Goal: Transaction & Acquisition: Purchase product/service

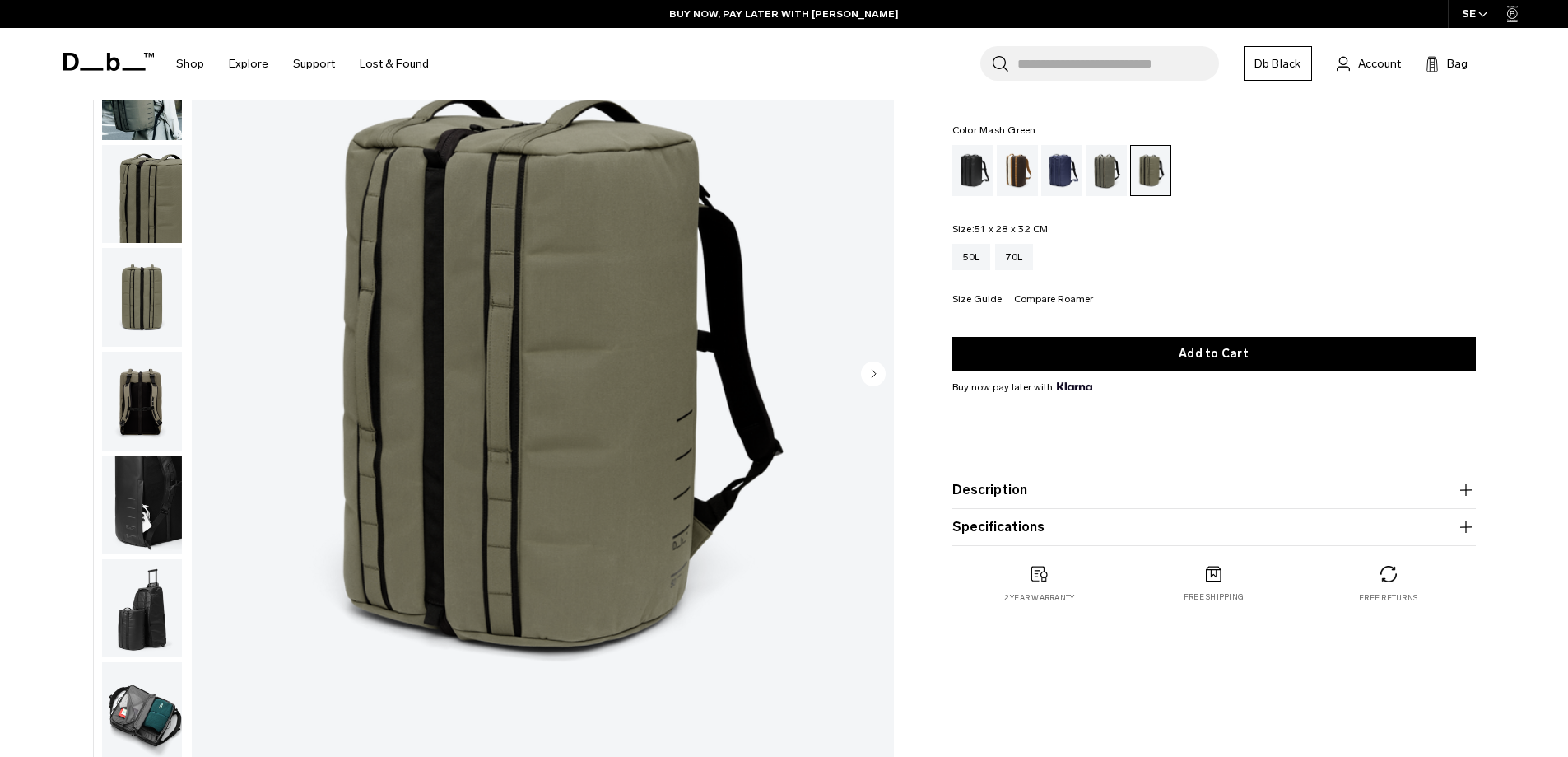
scroll to position [83, 0]
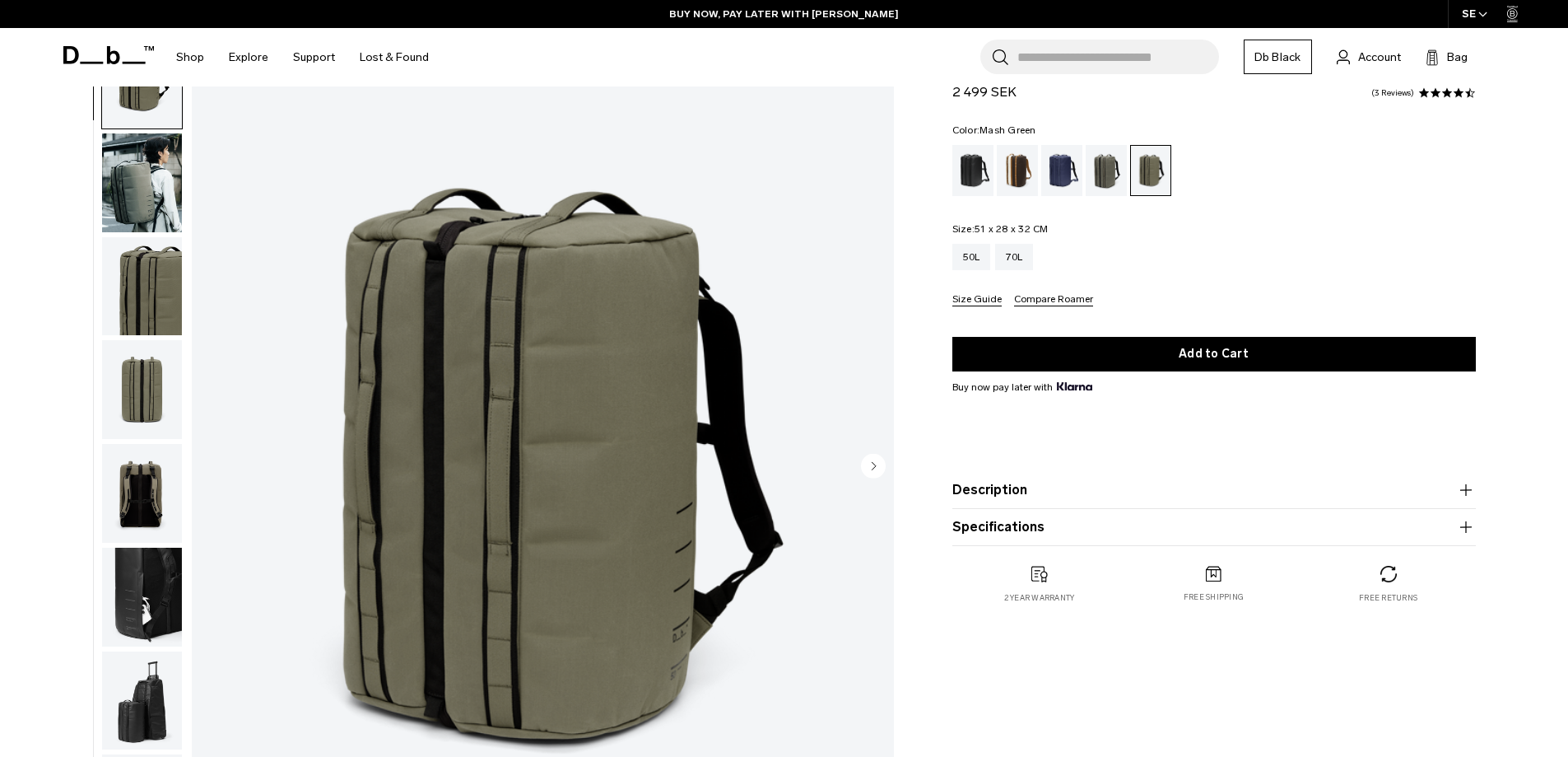
click at [157, 438] on img "button" at bounding box center [142, 389] width 80 height 99
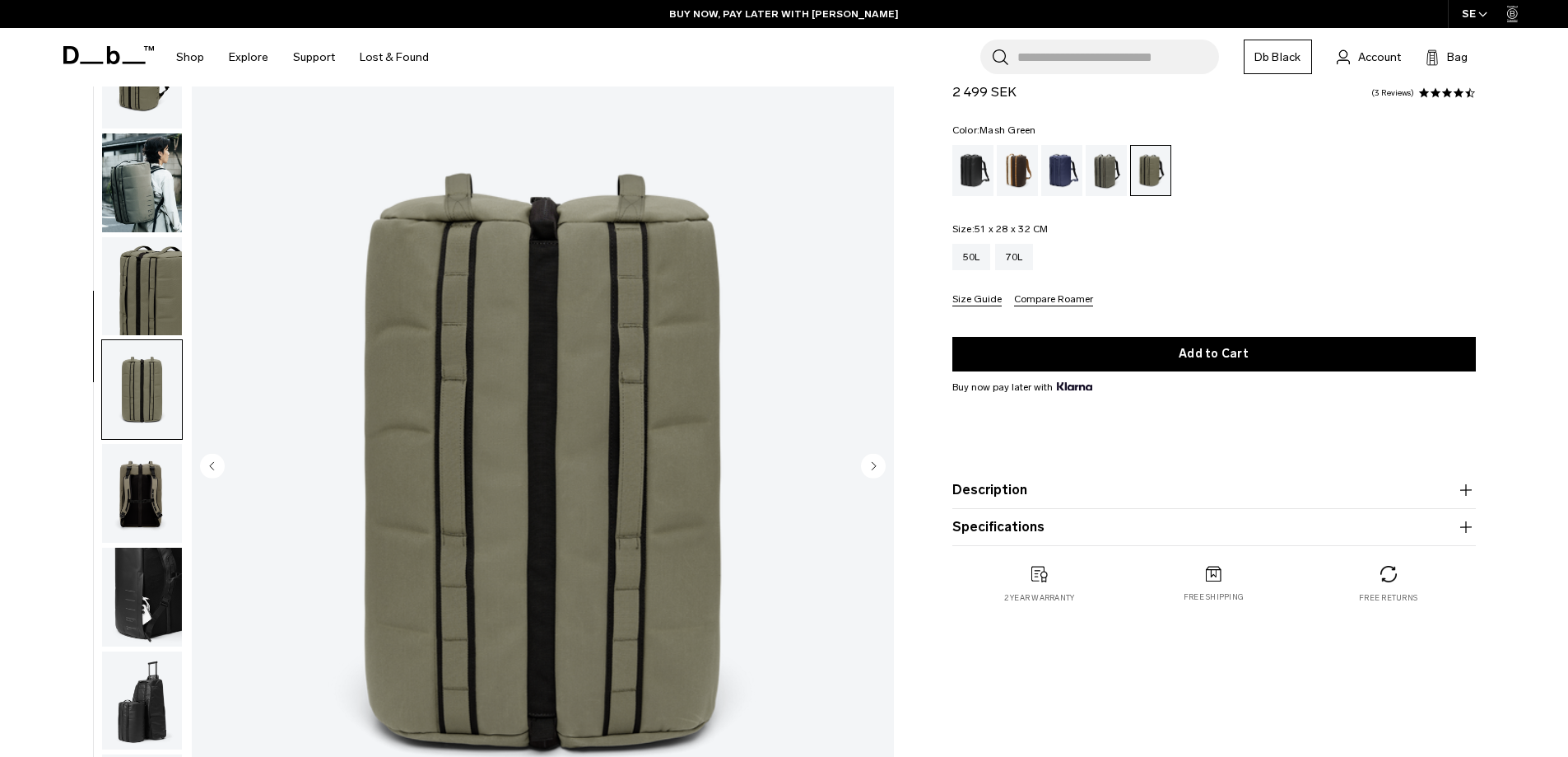
scroll to position [155, 0]
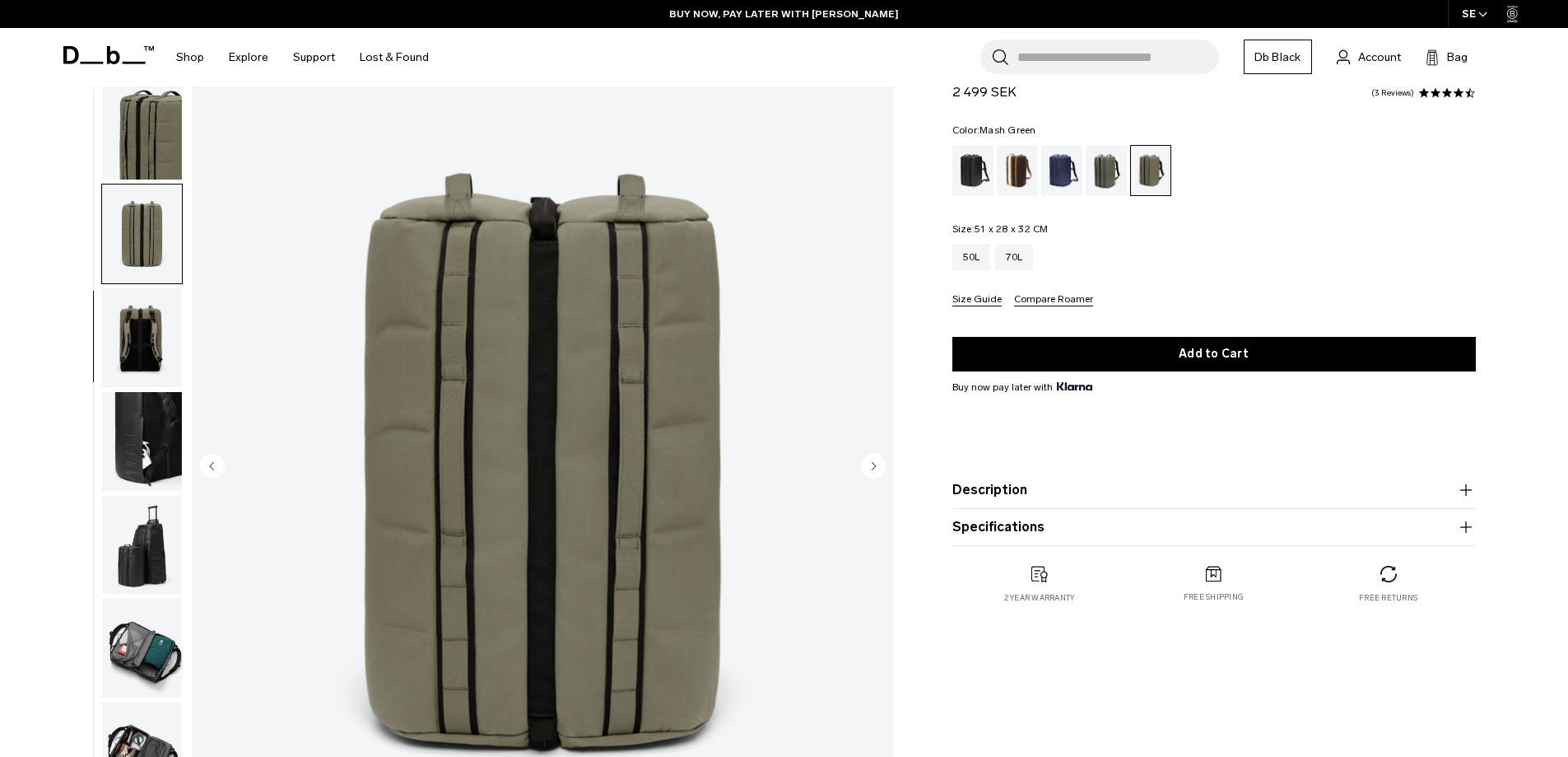
click at [144, 484] on img "button" at bounding box center [142, 441] width 80 height 99
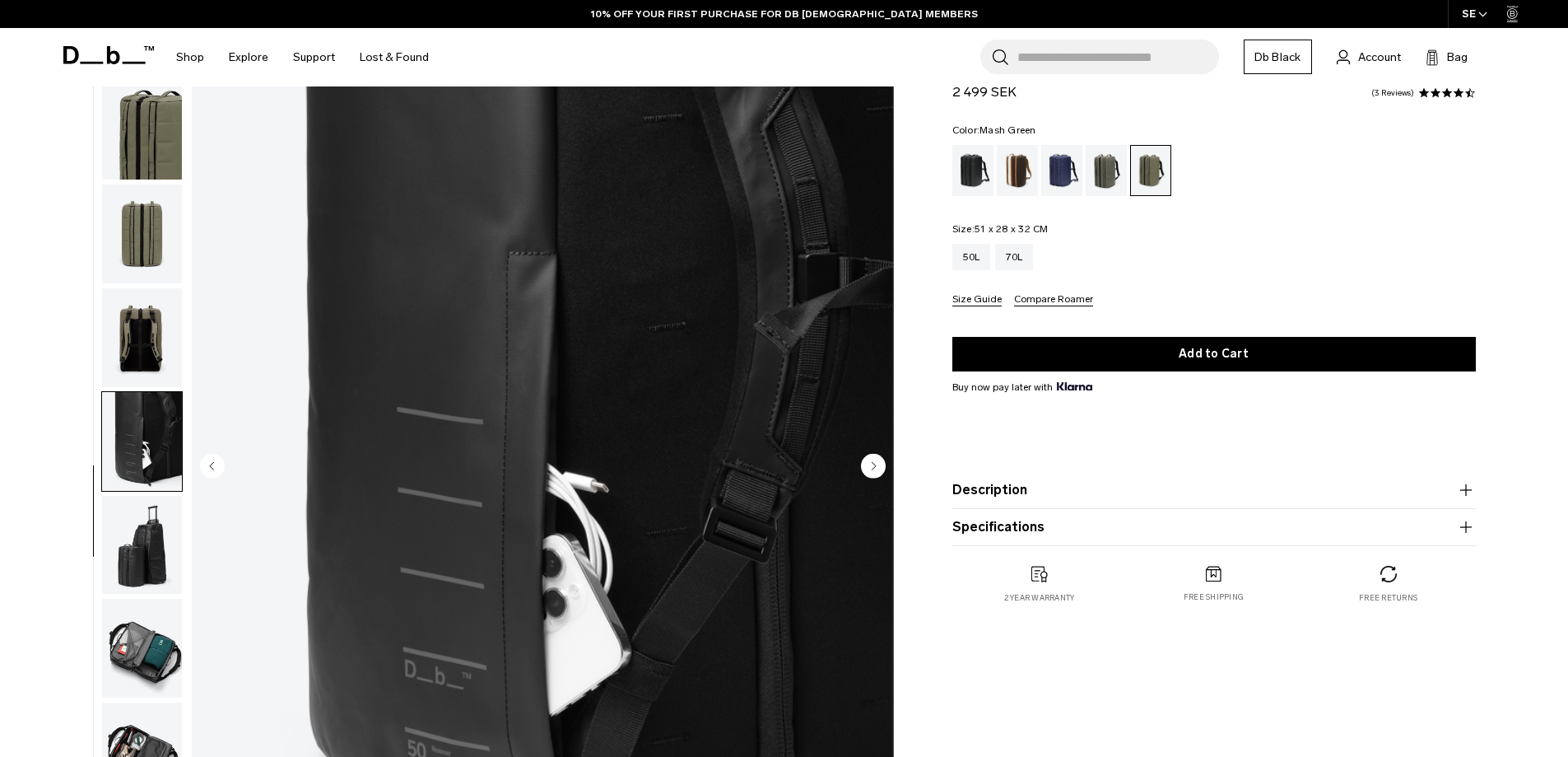
click at [134, 336] on img "button" at bounding box center [142, 337] width 80 height 99
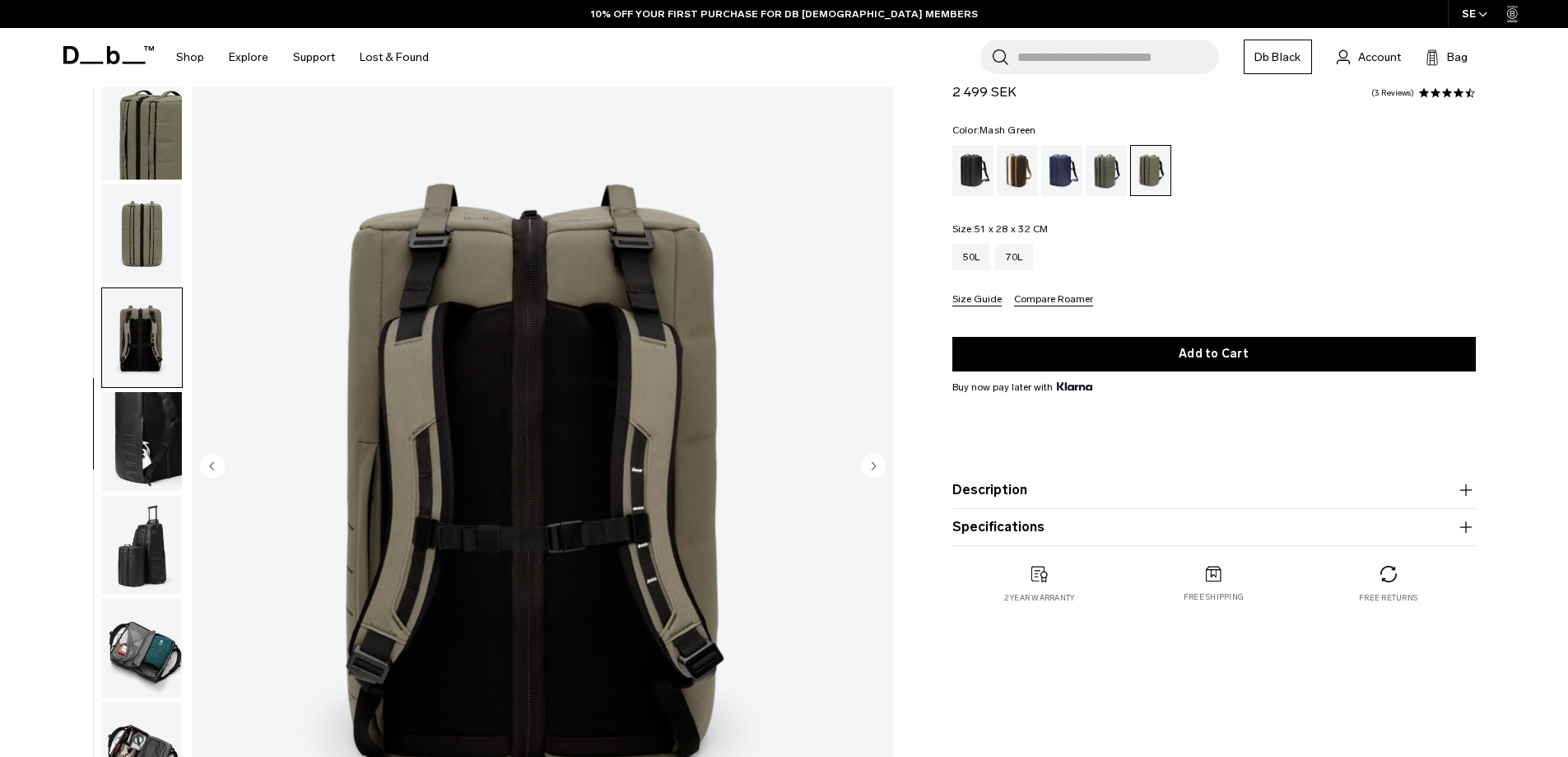
scroll to position [247, 0]
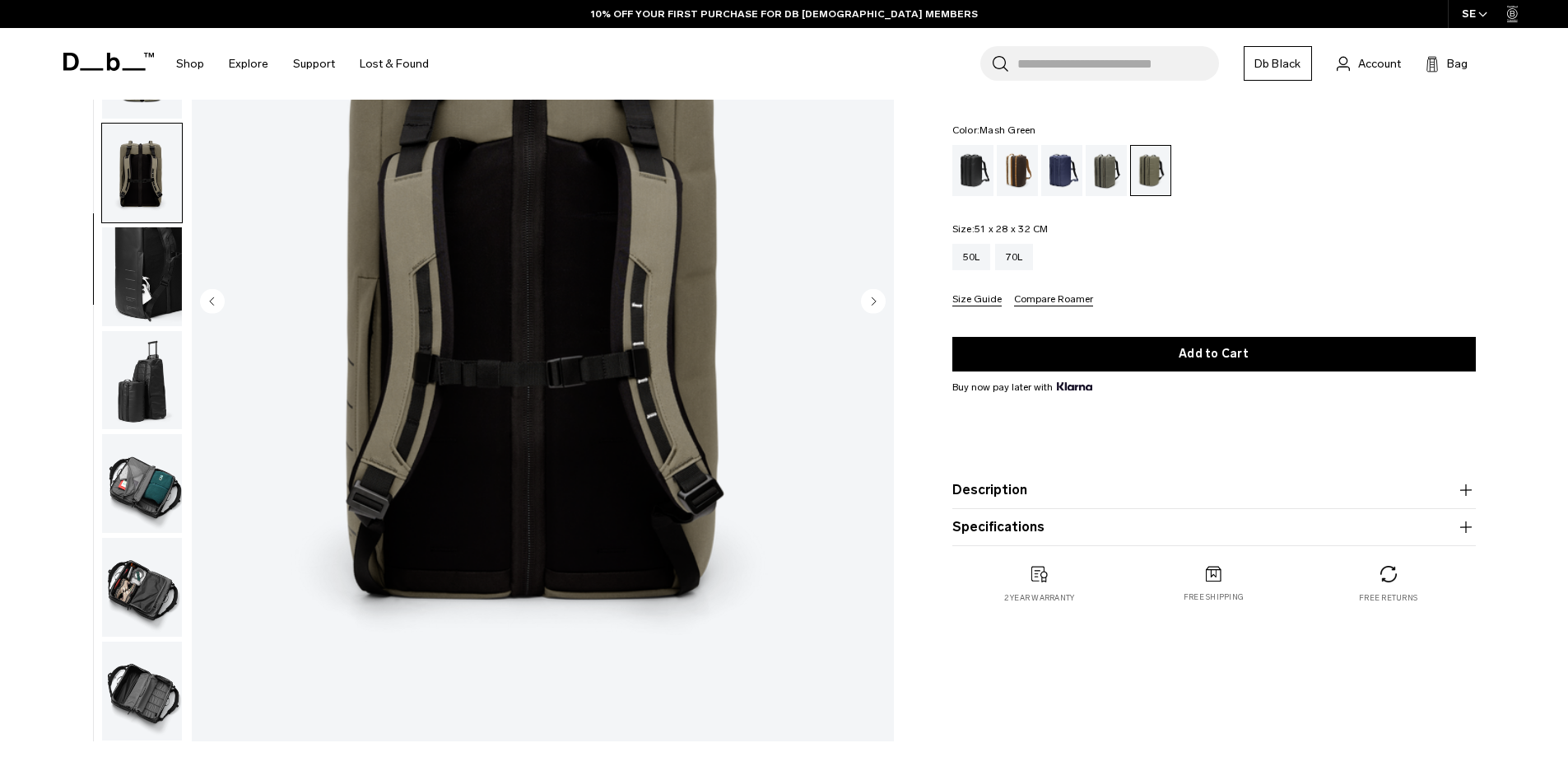
click at [157, 483] on img "button" at bounding box center [142, 483] width 80 height 99
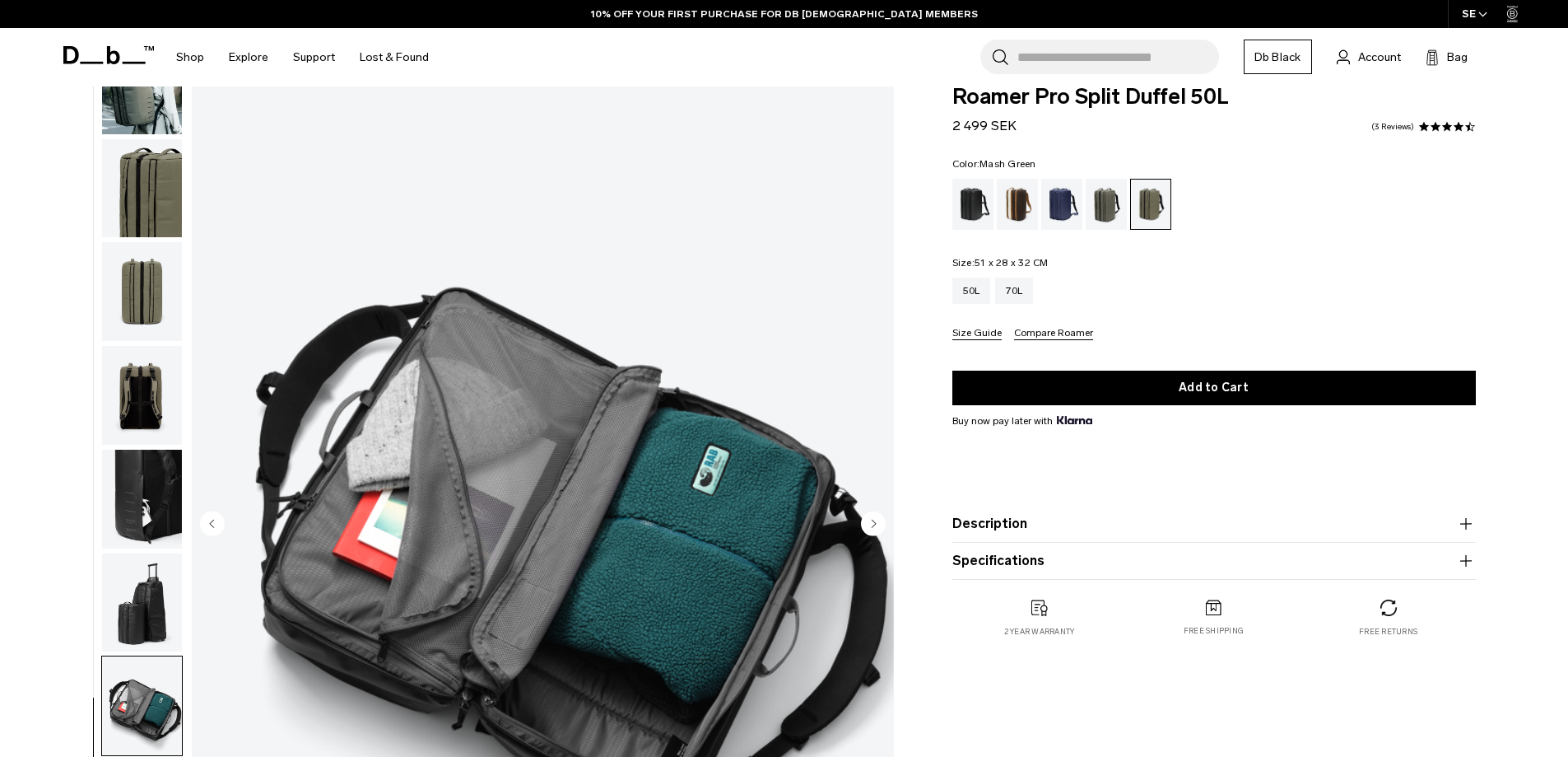
scroll to position [164, 0]
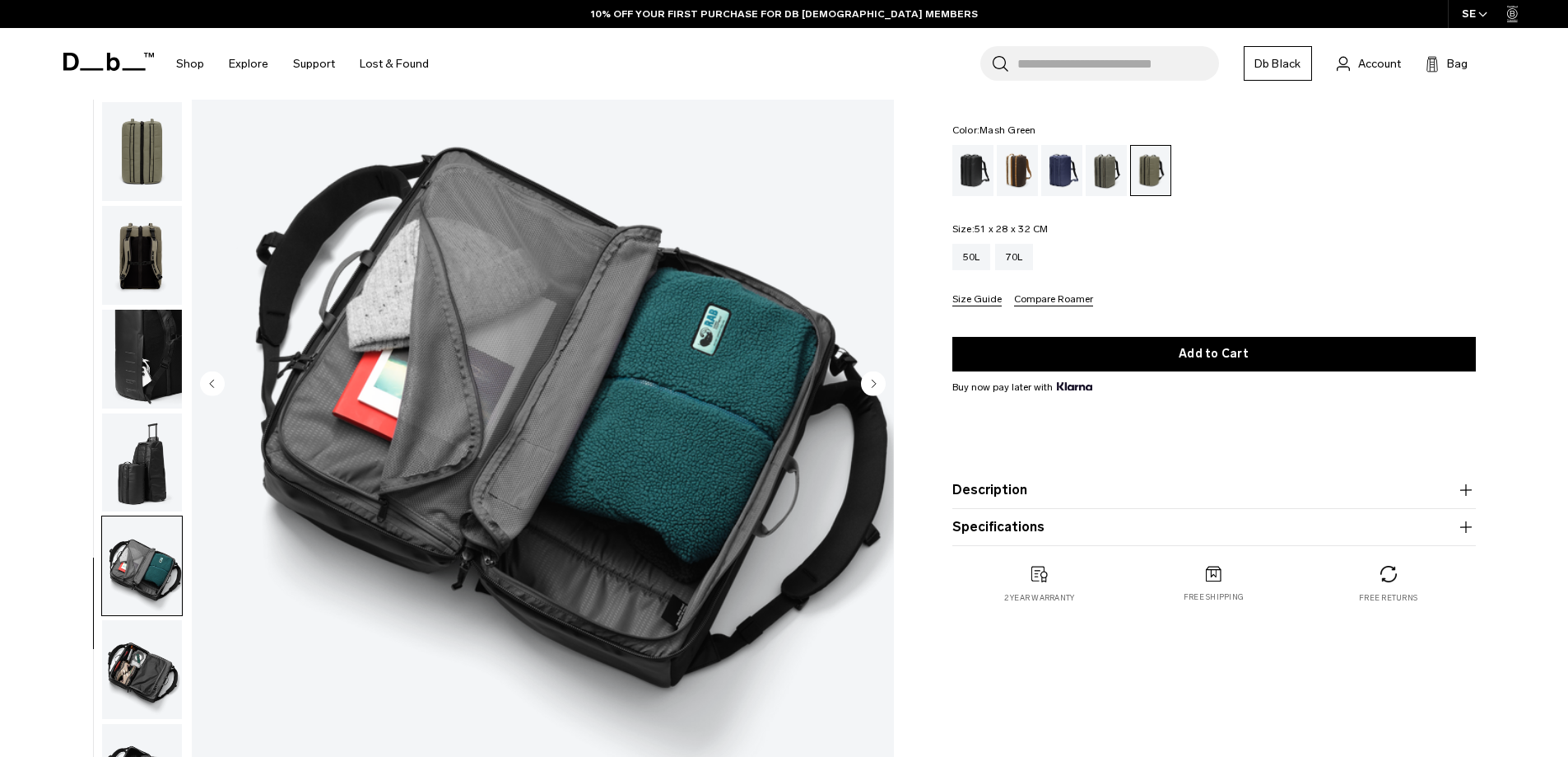
click at [166, 647] on img "button" at bounding box center [142, 669] width 80 height 99
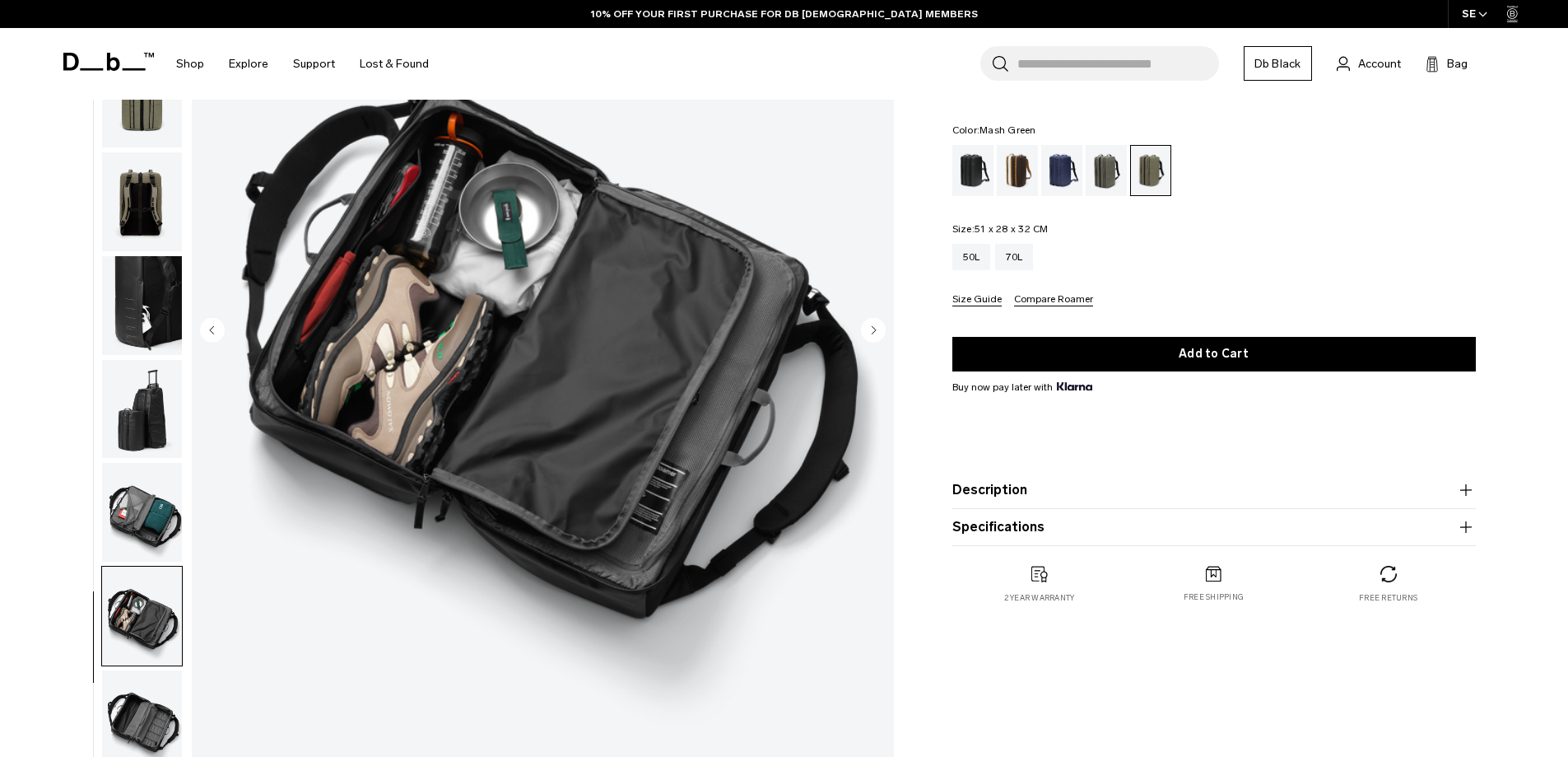
scroll to position [247, 0]
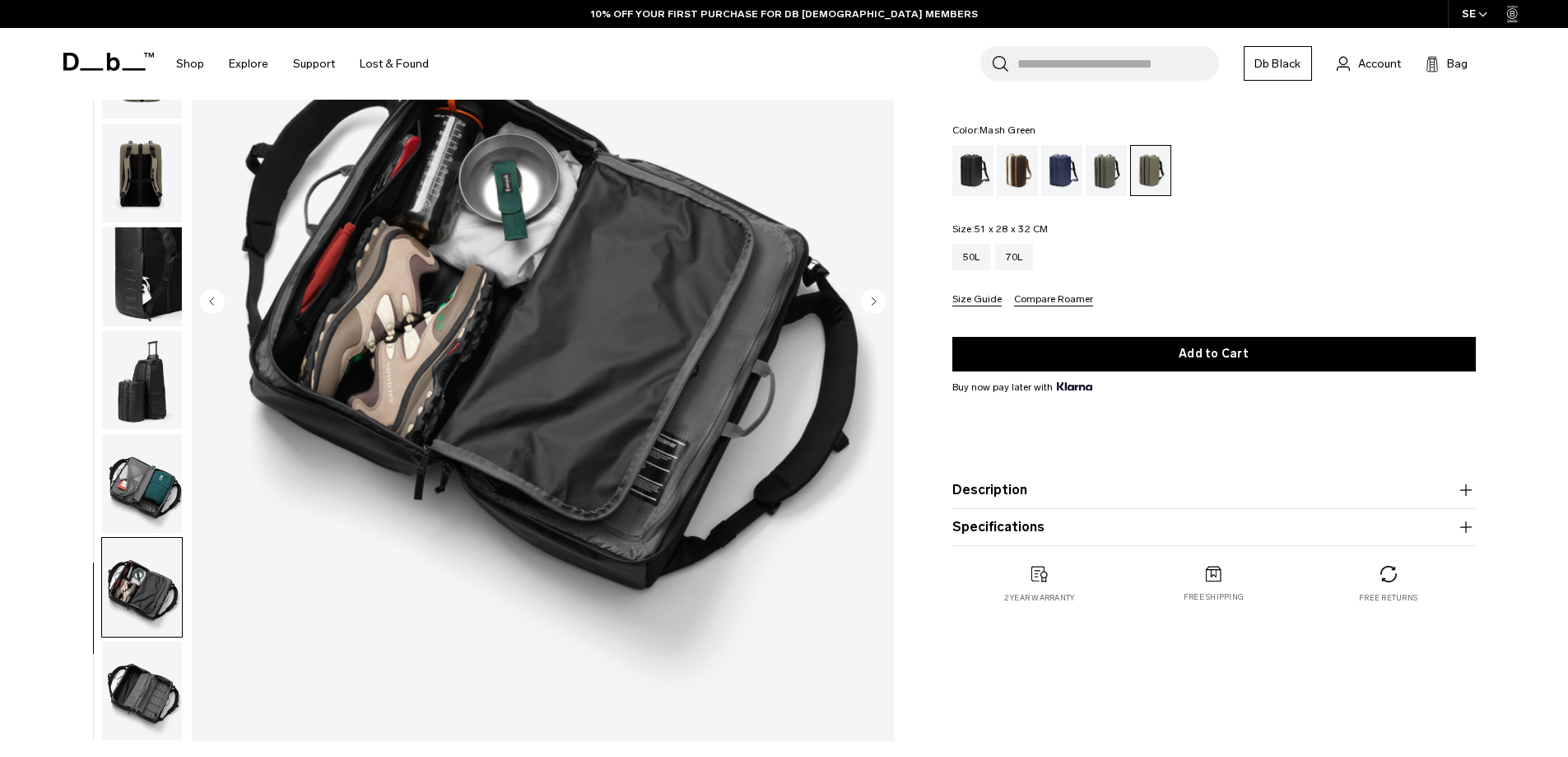
click at [136, 684] on img "button" at bounding box center [142, 691] width 80 height 99
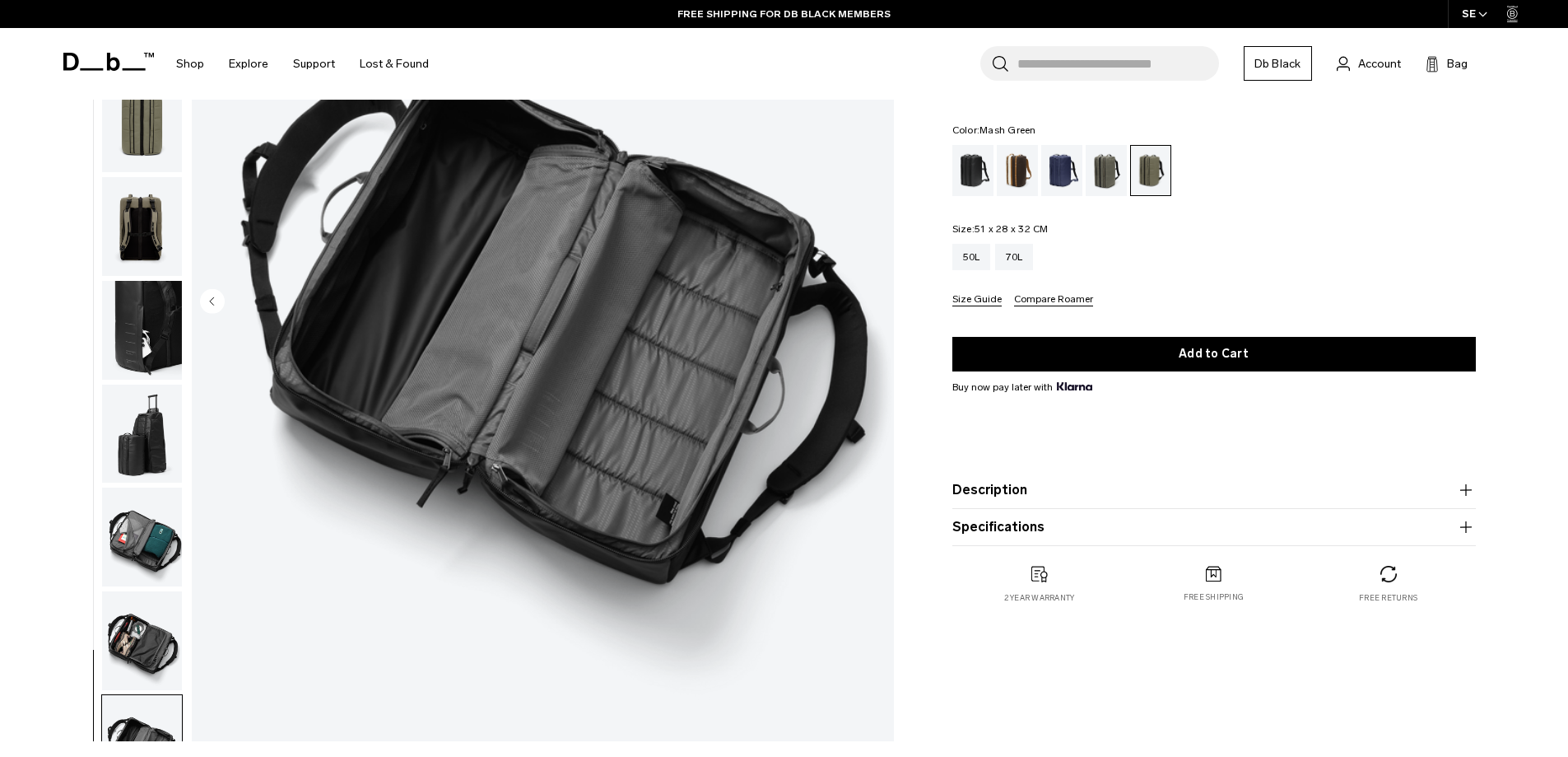
scroll to position [74, 0]
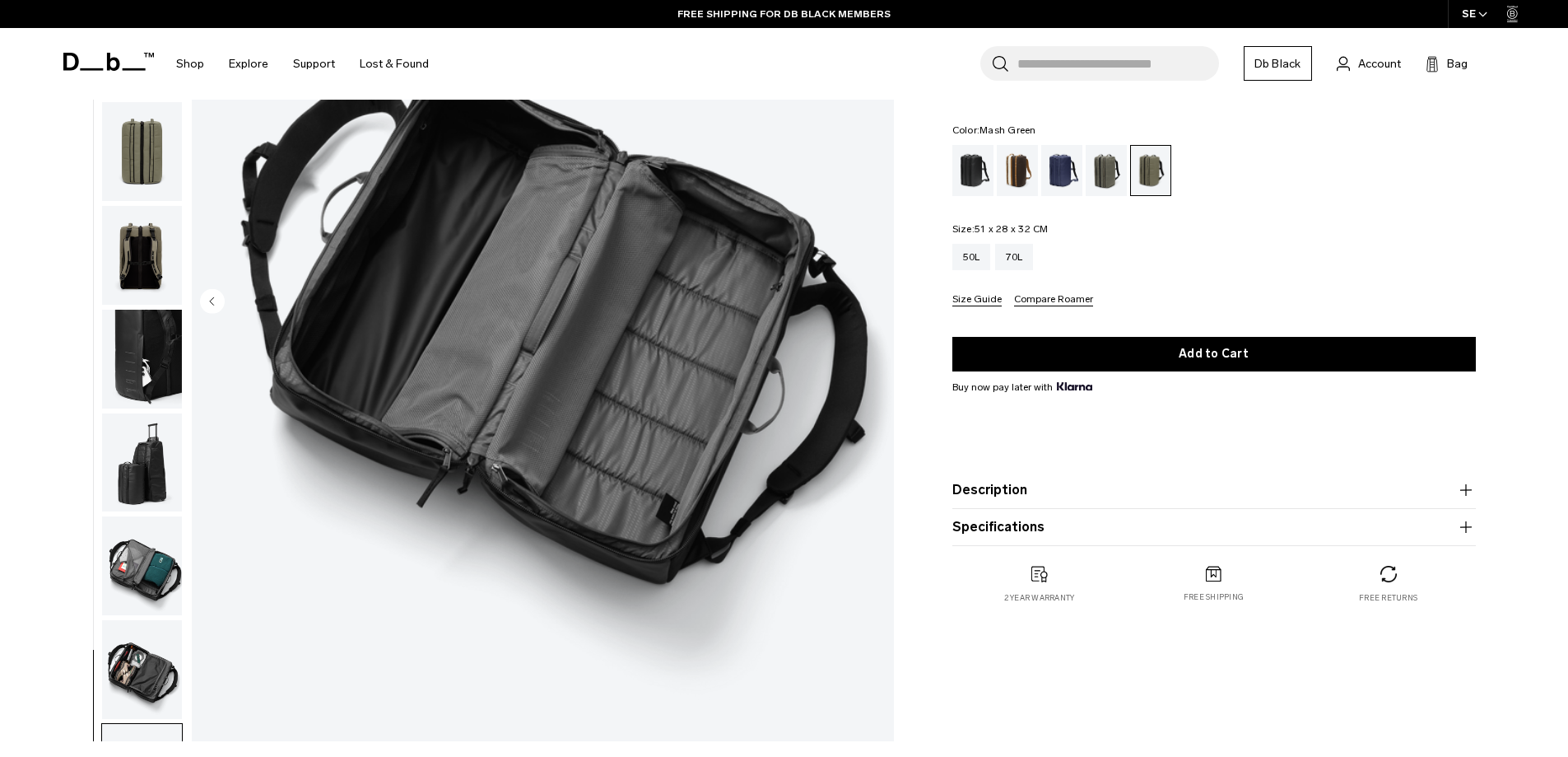
click at [178, 269] on img "button" at bounding box center [142, 254] width 80 height 99
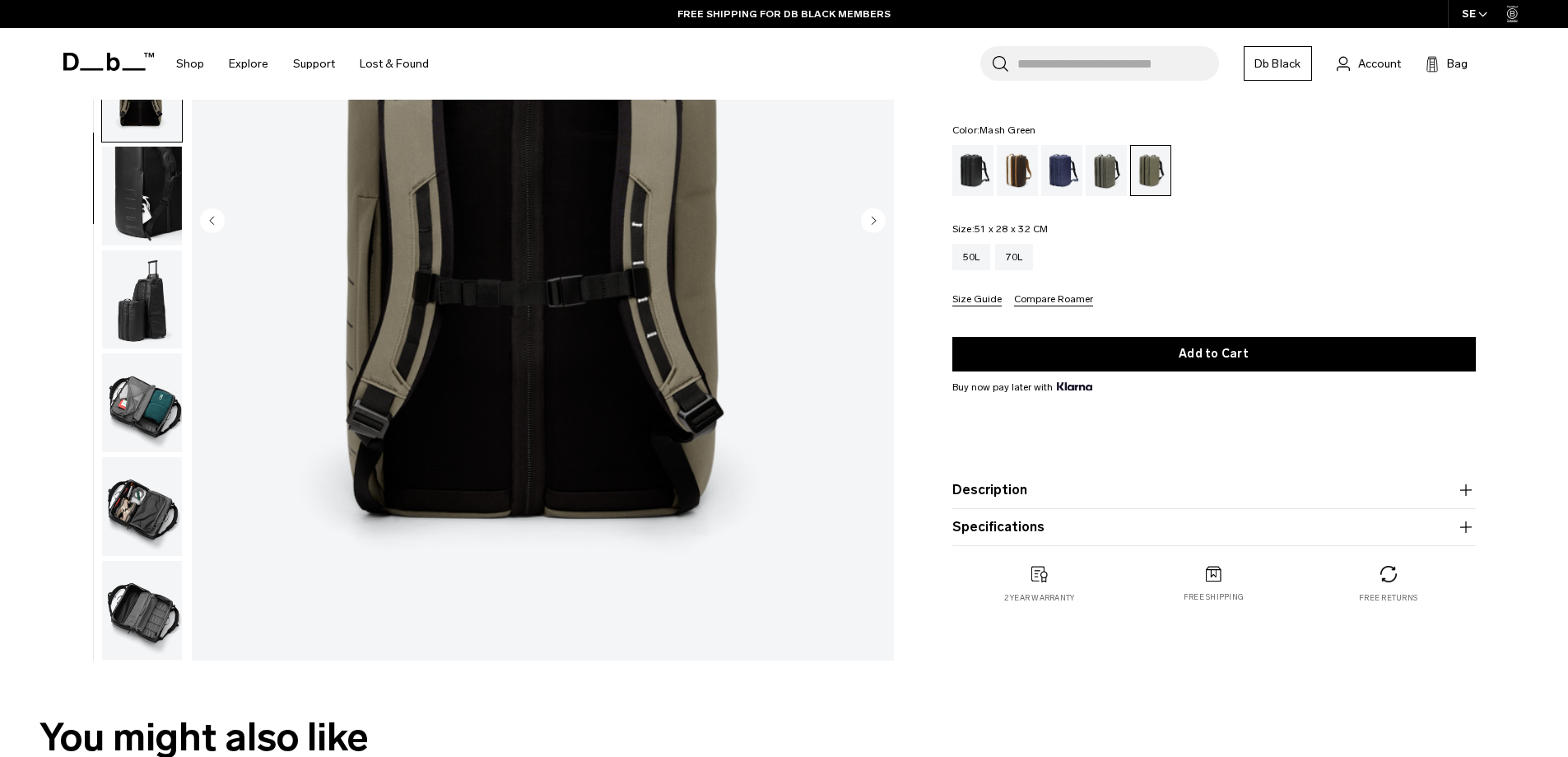
scroll to position [329, 0]
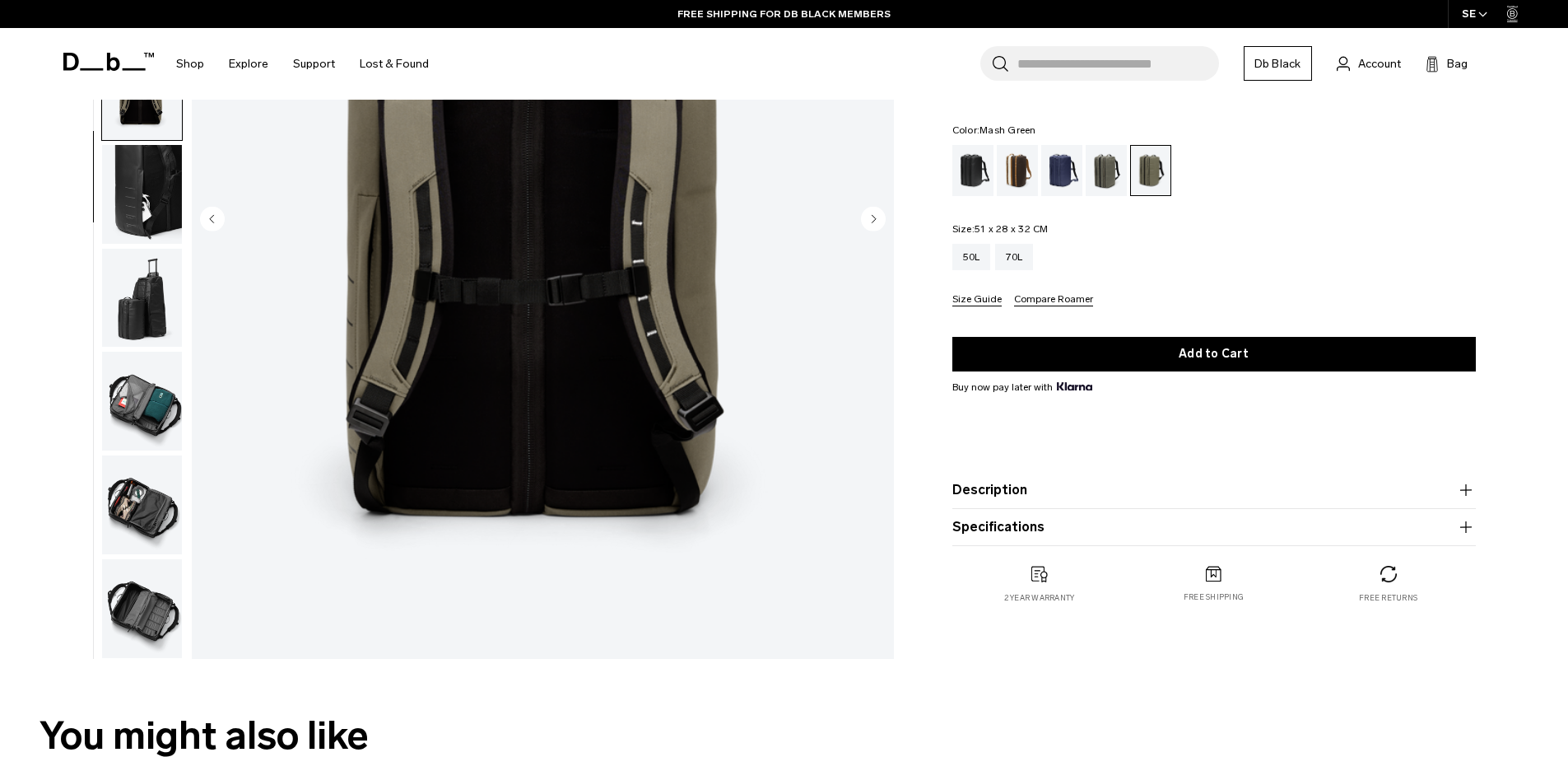
click at [141, 328] on img "button" at bounding box center [142, 298] width 80 height 99
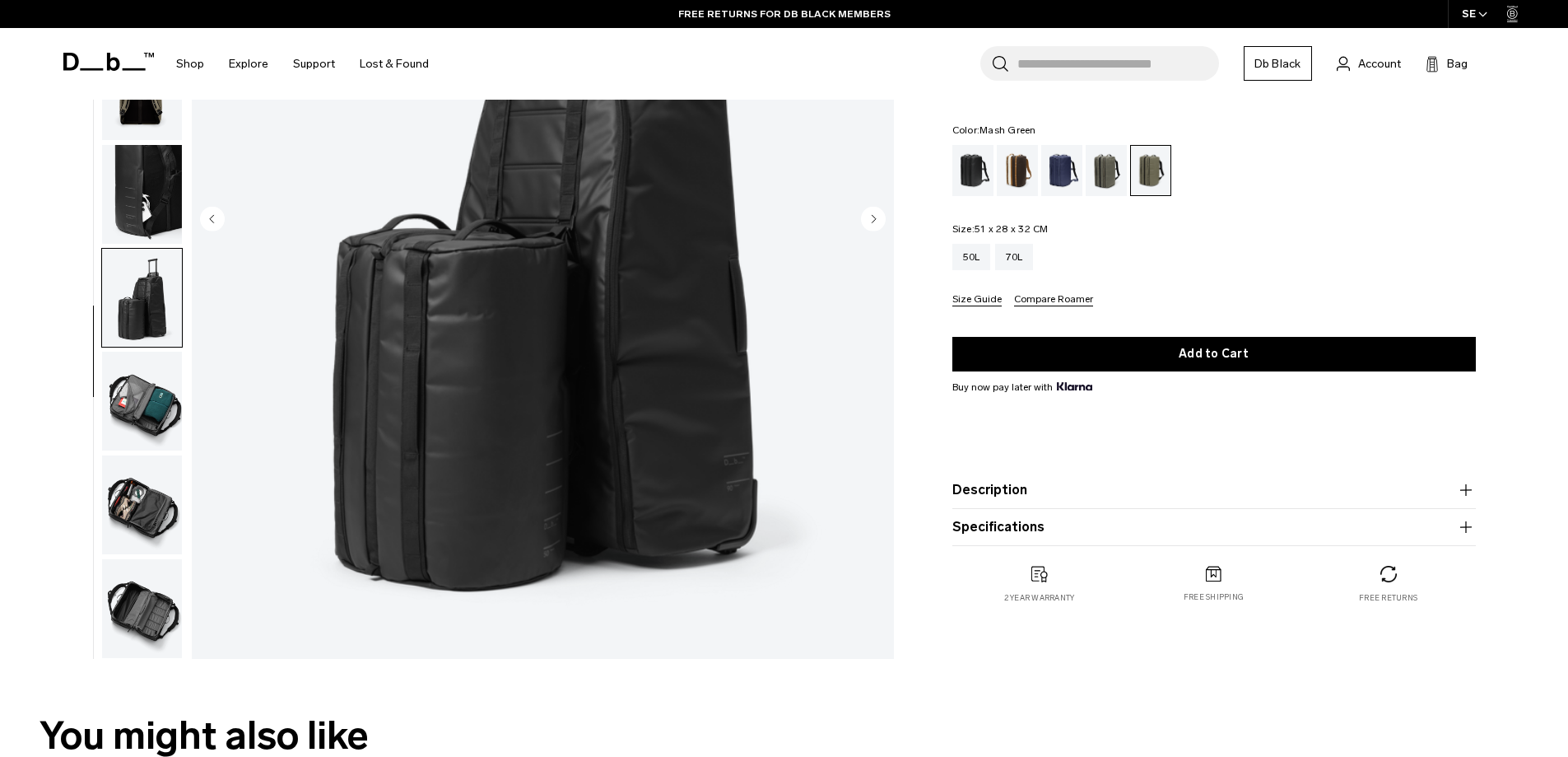
click at [144, 537] on img "button" at bounding box center [142, 504] width 80 height 99
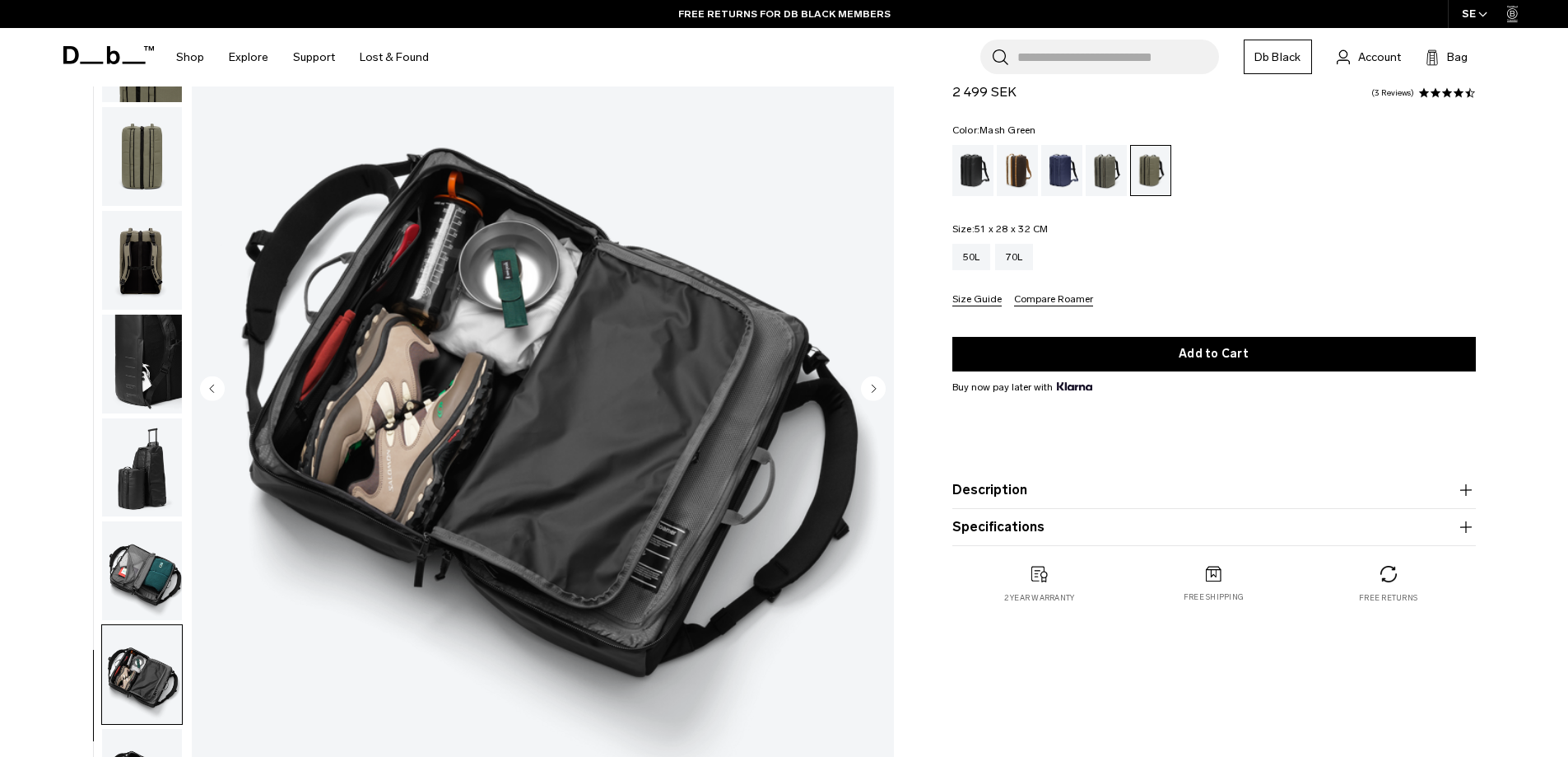
scroll to position [247, 0]
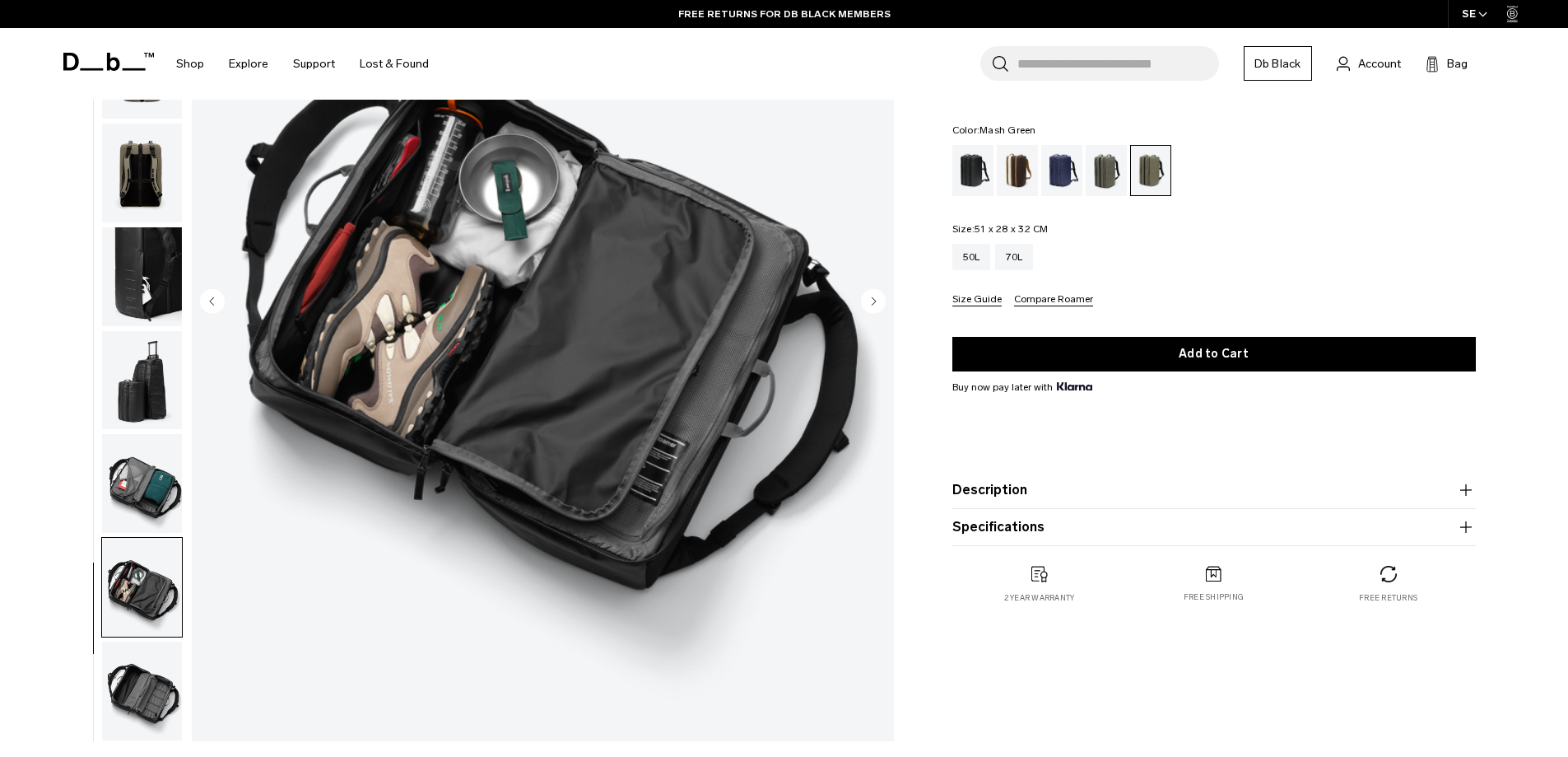
click at [134, 686] on img "button" at bounding box center [142, 691] width 80 height 99
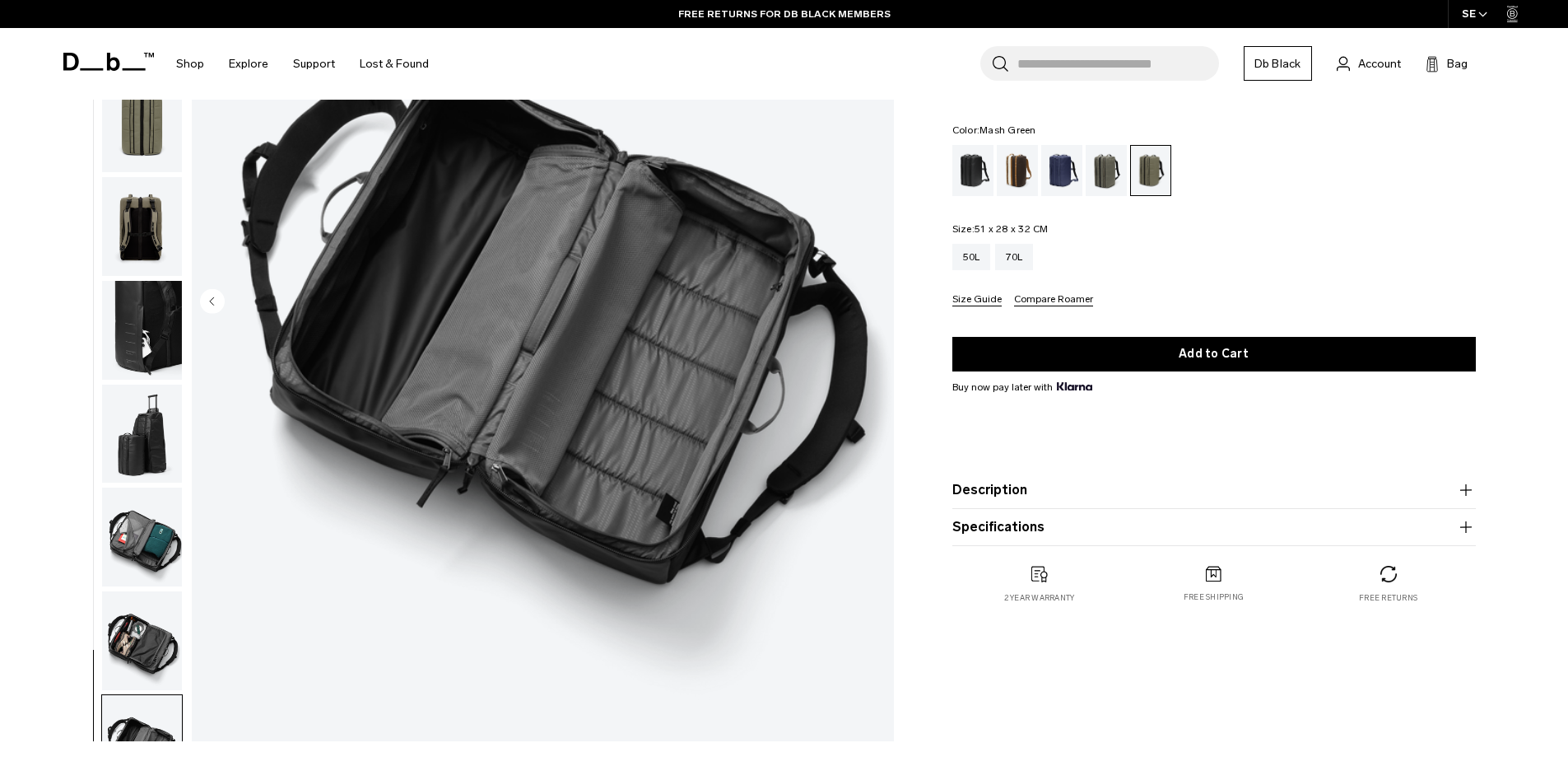
scroll to position [74, 0]
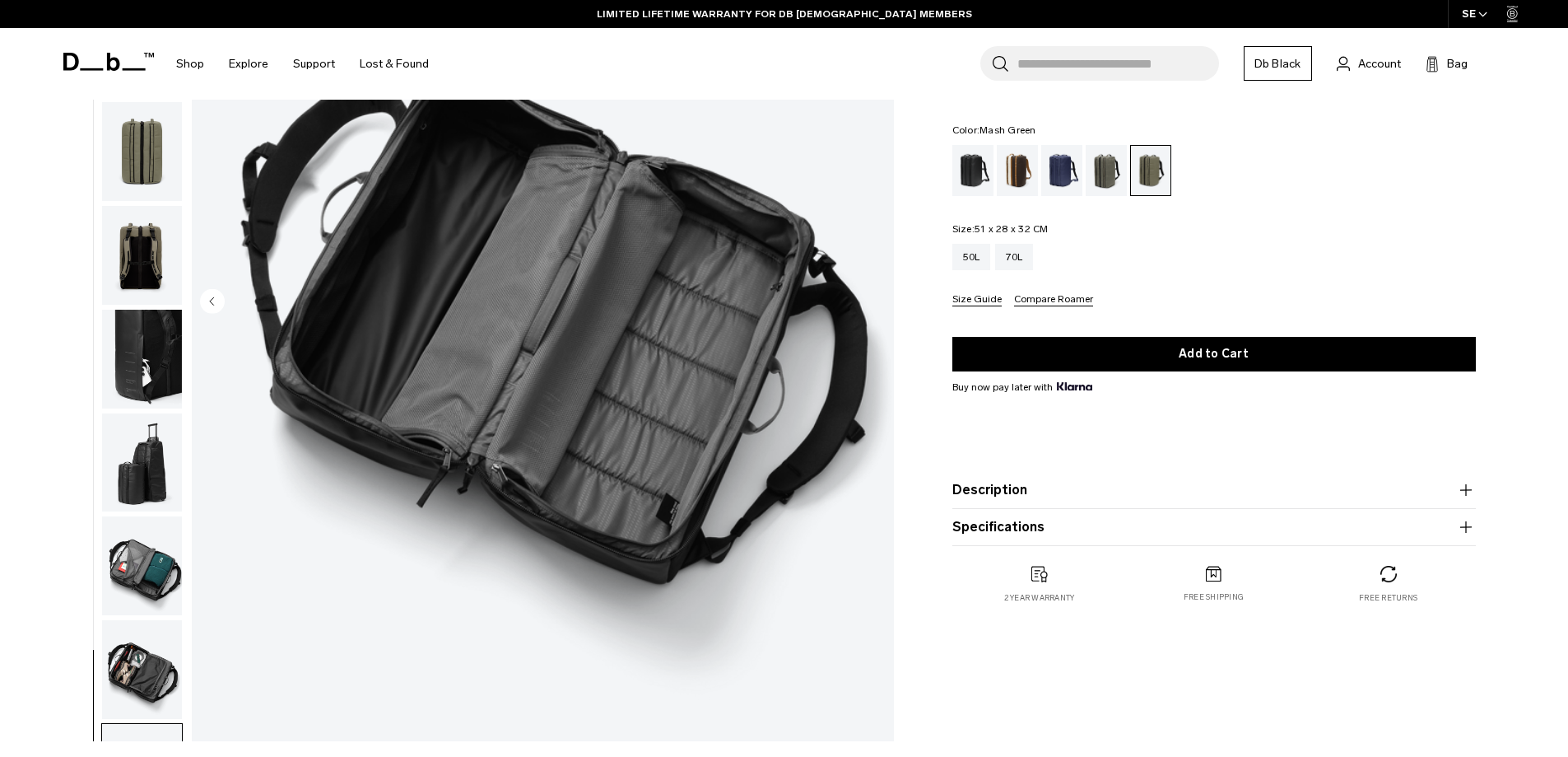
click at [142, 552] on img "button" at bounding box center [142, 565] width 80 height 99
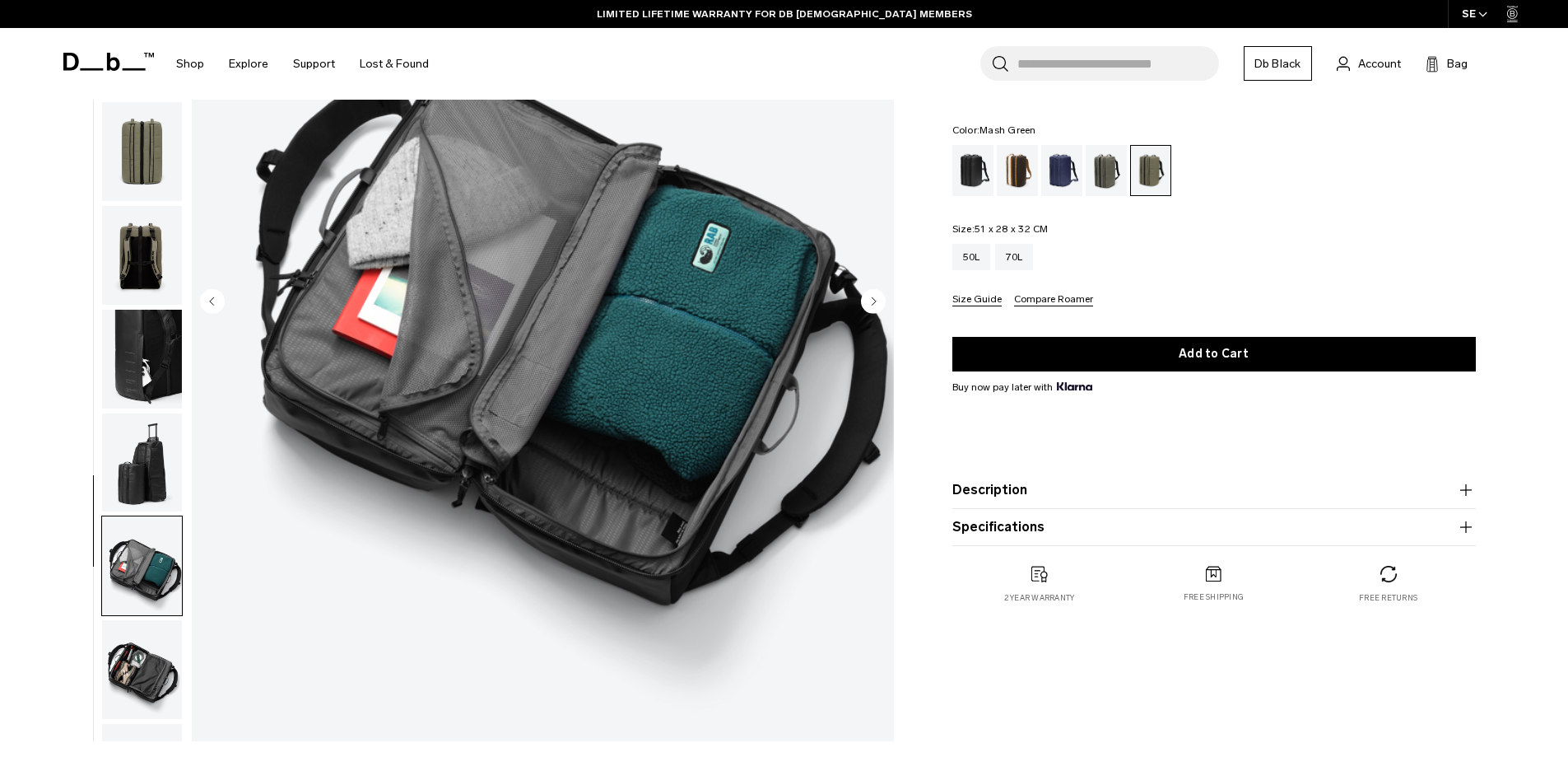
click at [151, 223] on img "button" at bounding box center [142, 254] width 80 height 99
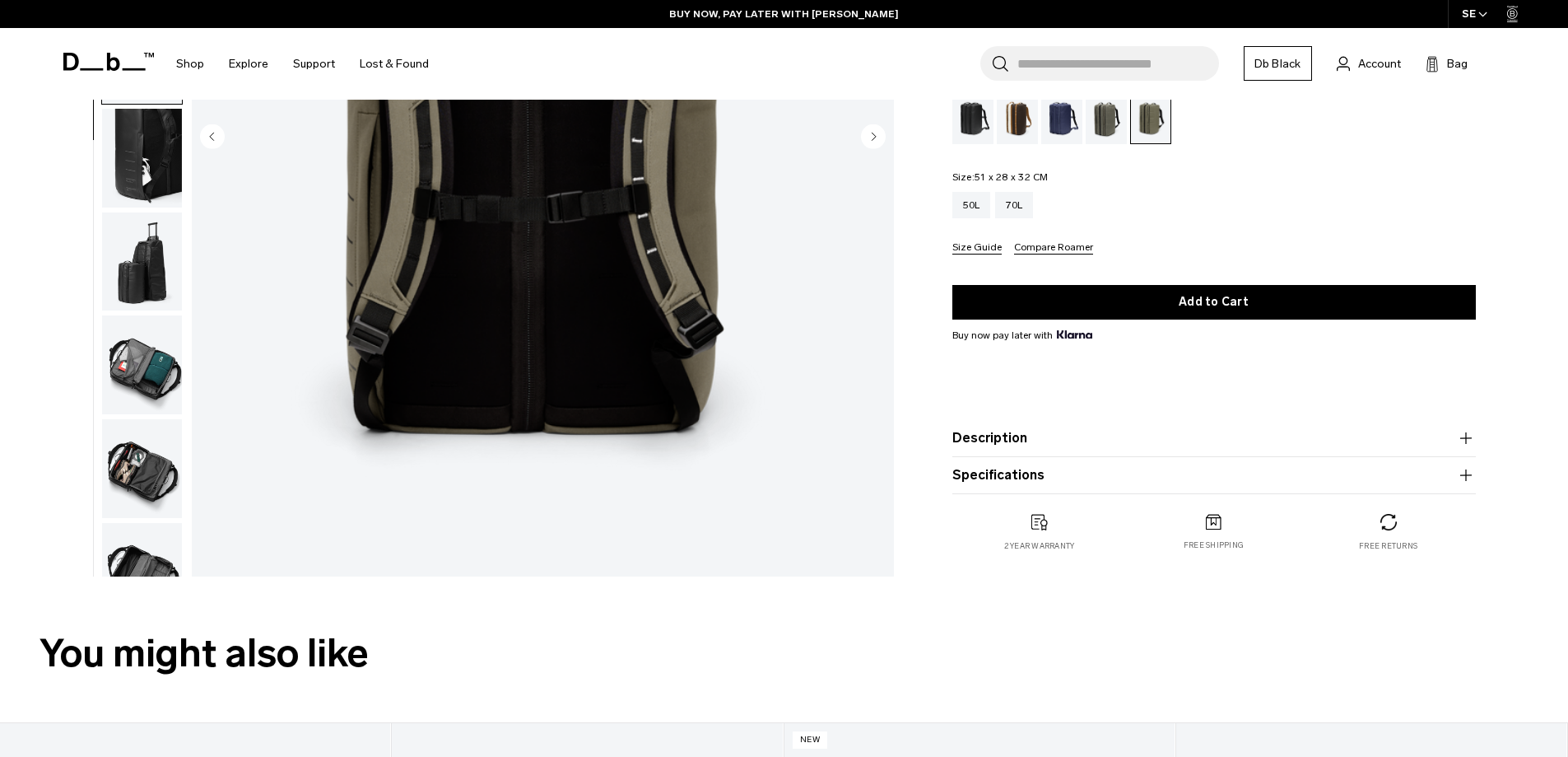
scroll to position [155, 0]
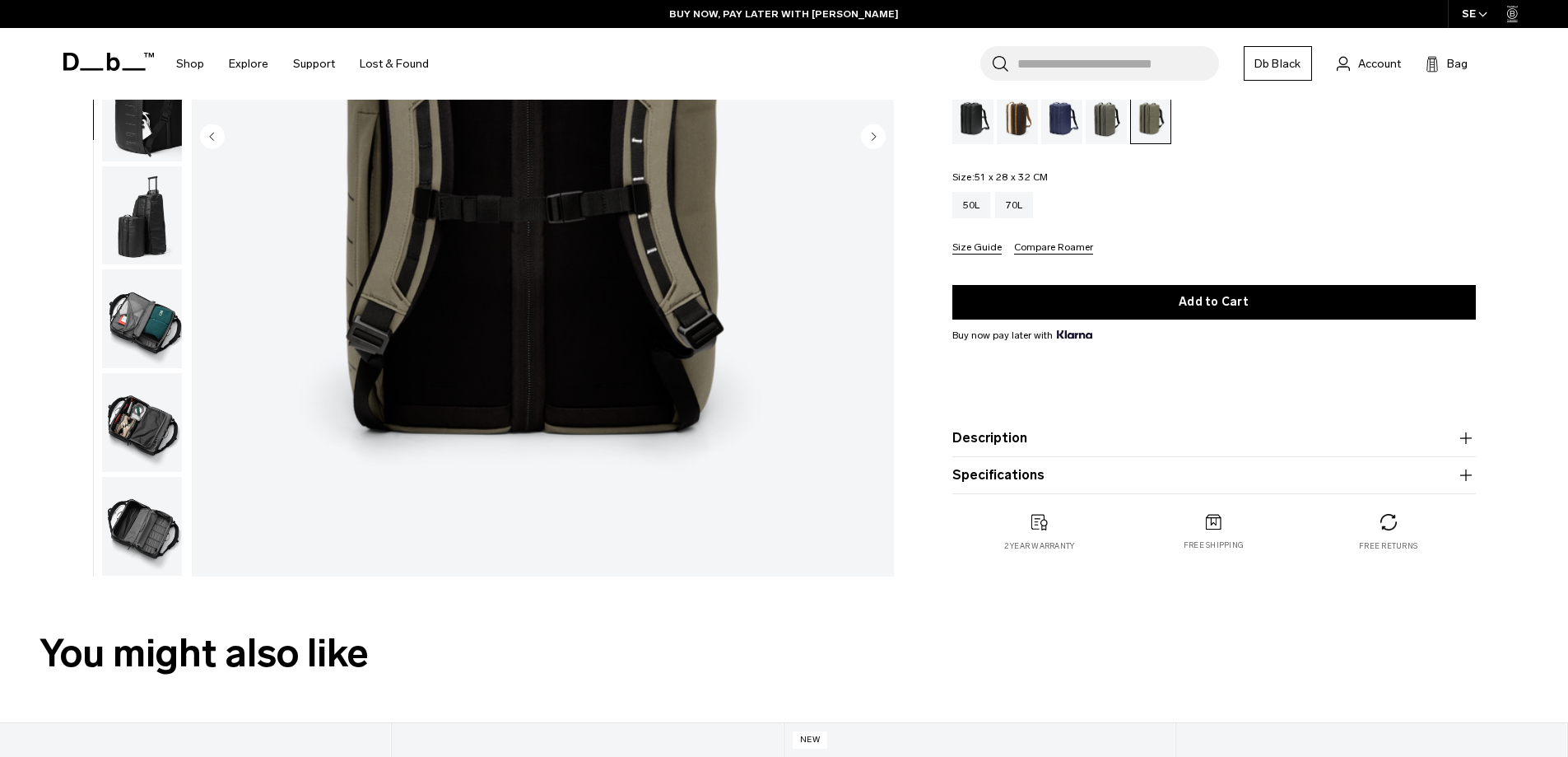
click at [154, 539] on img "button" at bounding box center [142, 526] width 80 height 99
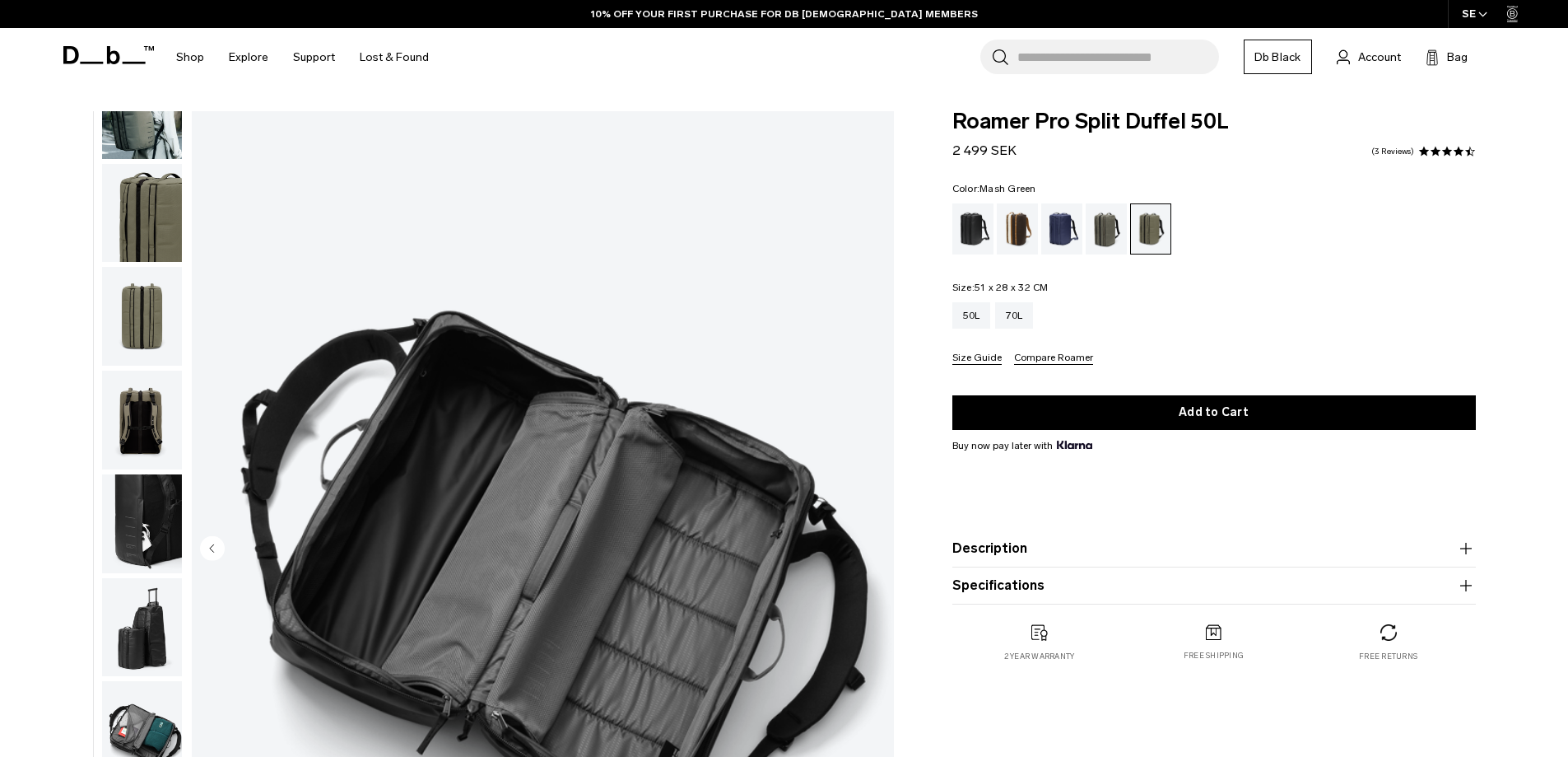
scroll to position [164, 0]
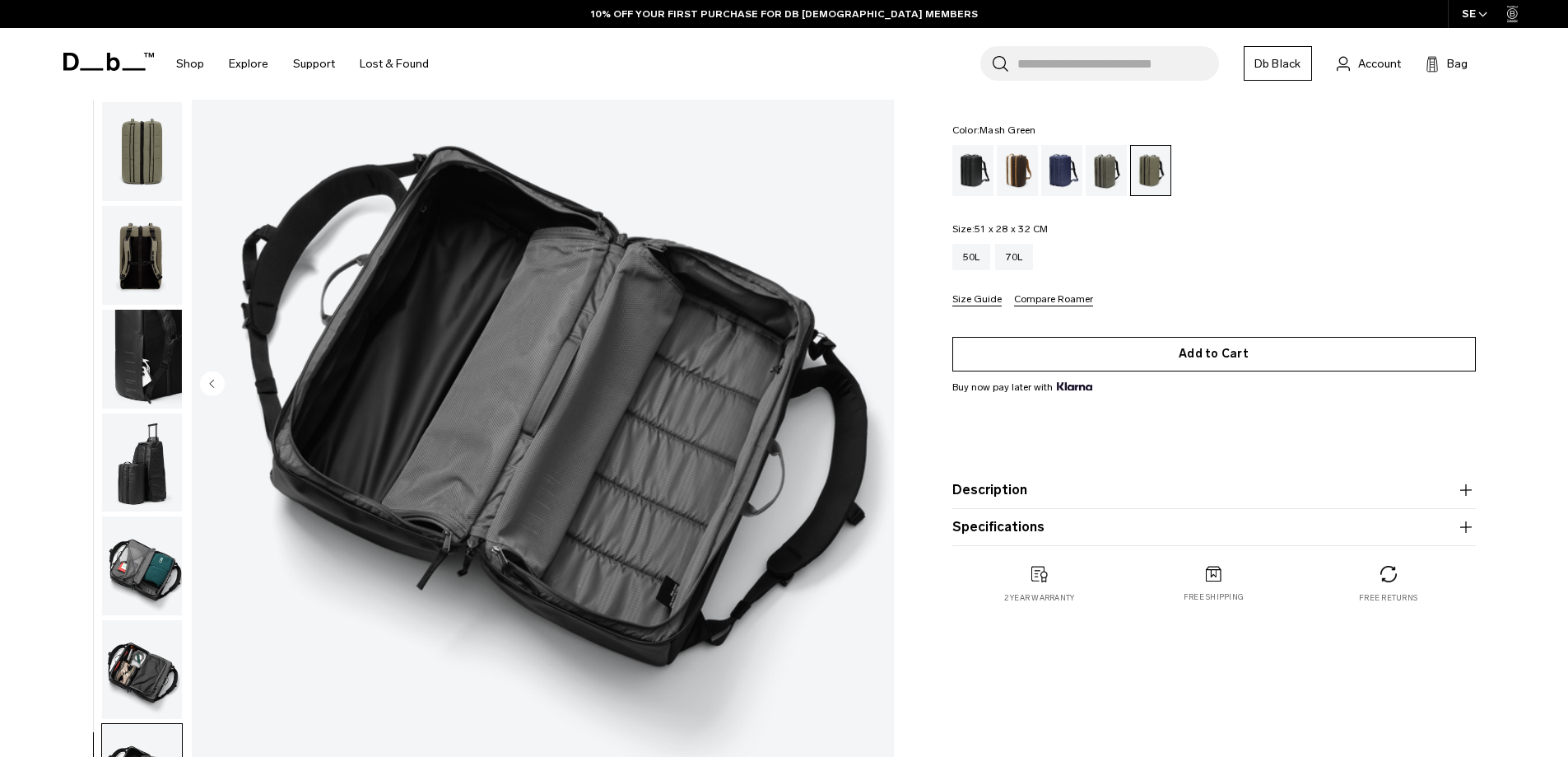
click at [1054, 348] on button "Add to Cart" at bounding box center [1214, 354] width 523 height 35
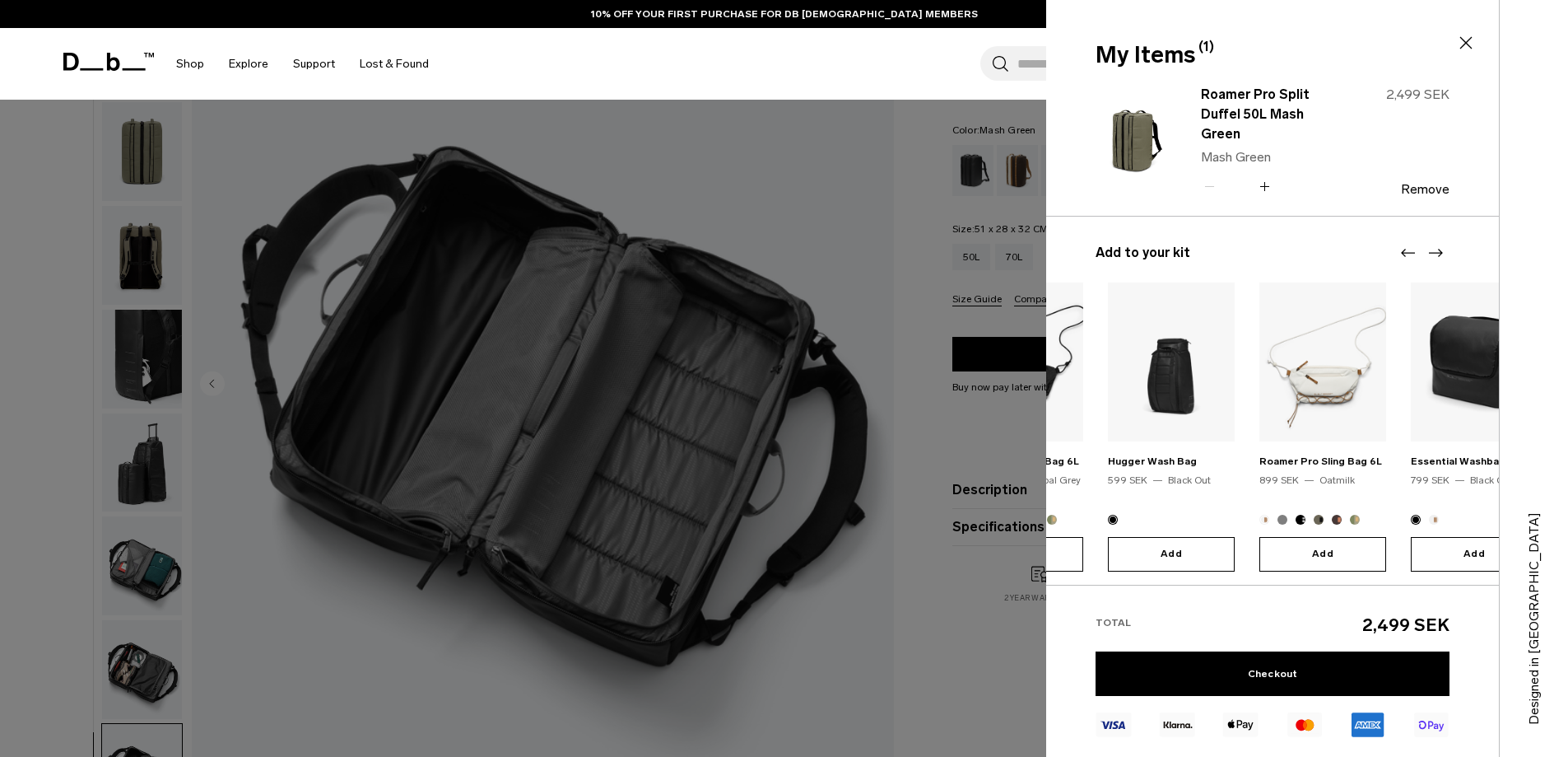
click at [1033, 433] on body "Skip to content BUY NOW, PAY LATER WITH [PERSON_NAME] 10% OFF YOUR FIRST PURCHA…" at bounding box center [784, 214] width 1568 height 757
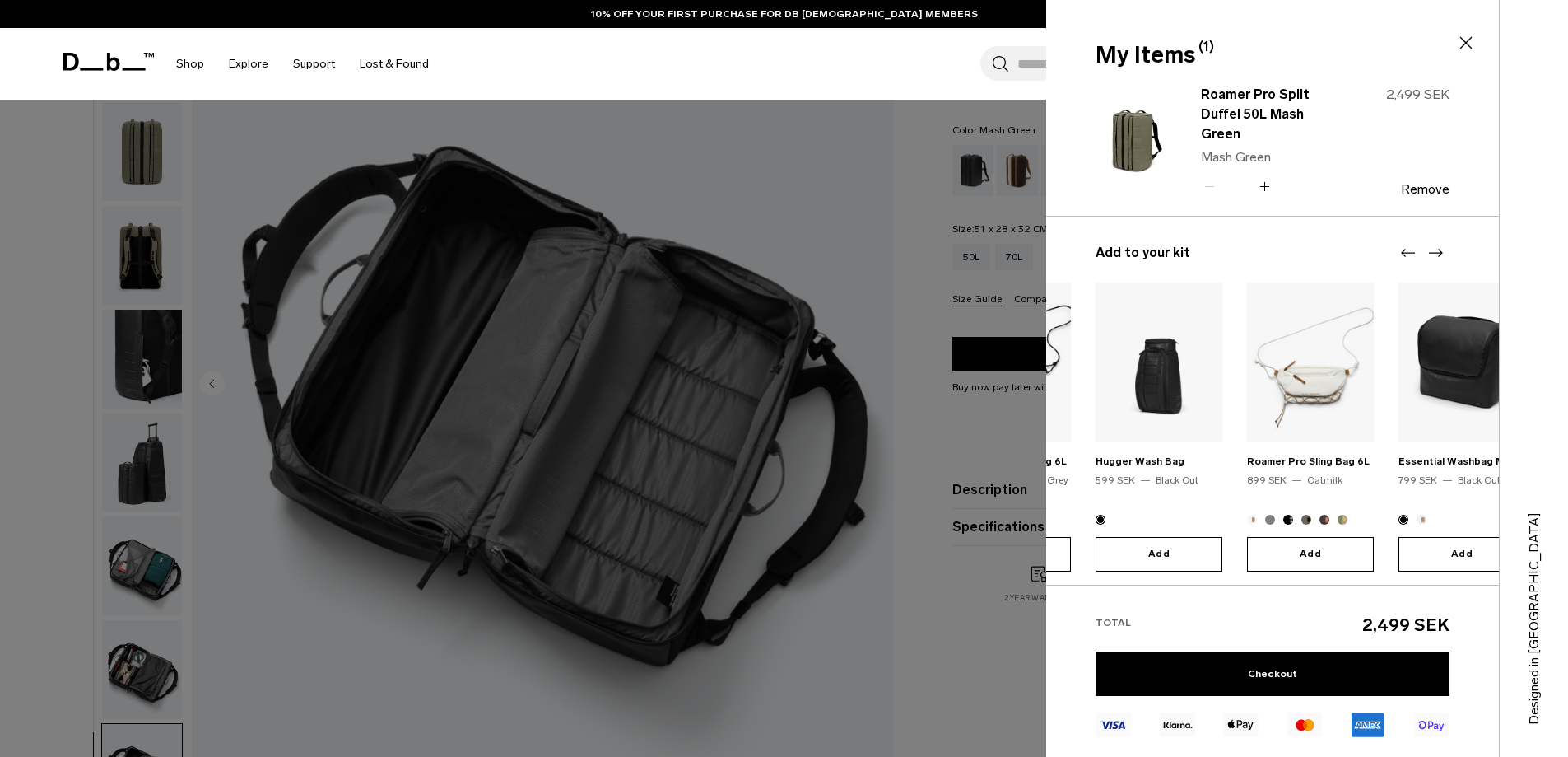
click at [1246, 427] on div "Roamer Pro Sling Bag 6L 899 SEK Oatmilk Add" at bounding box center [1310, 427] width 127 height 289
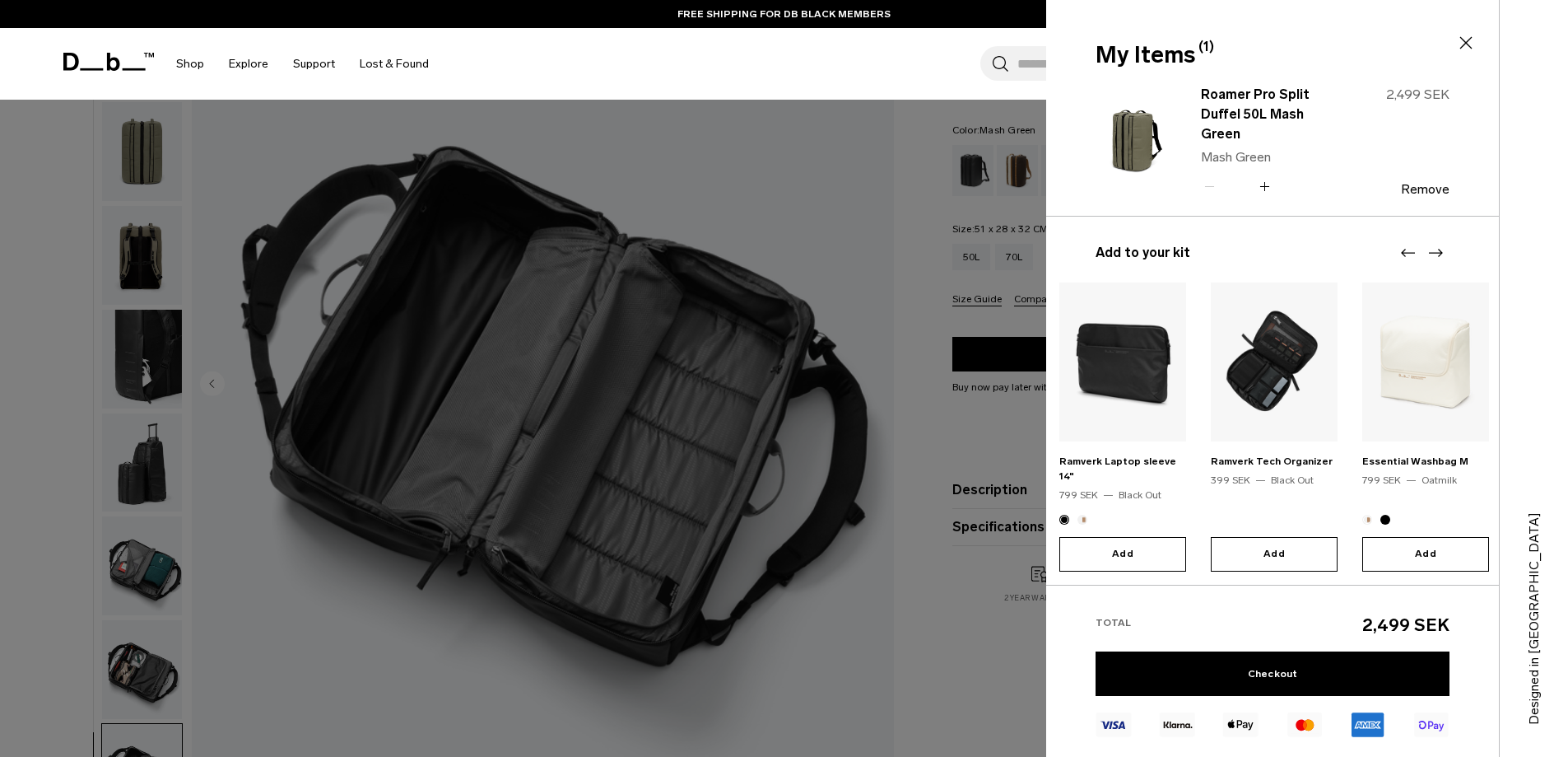
click at [1093, 450] on div "Ramverk Laptop sleeve 14" 799 SEK Black Out" at bounding box center [1123, 393] width 127 height 220
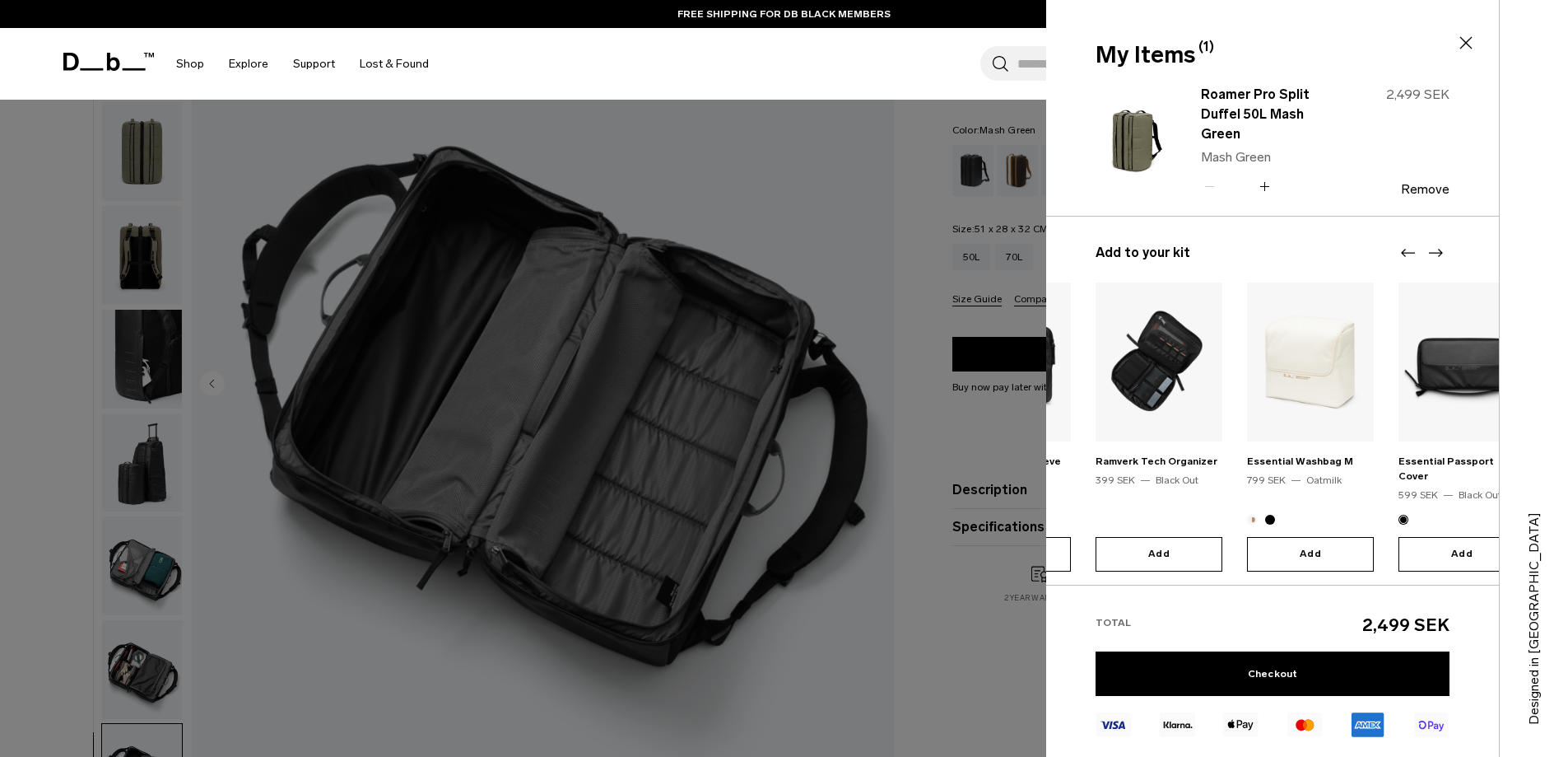
click at [1398, 409] on img at bounding box center [1462, 362] width 127 height 159
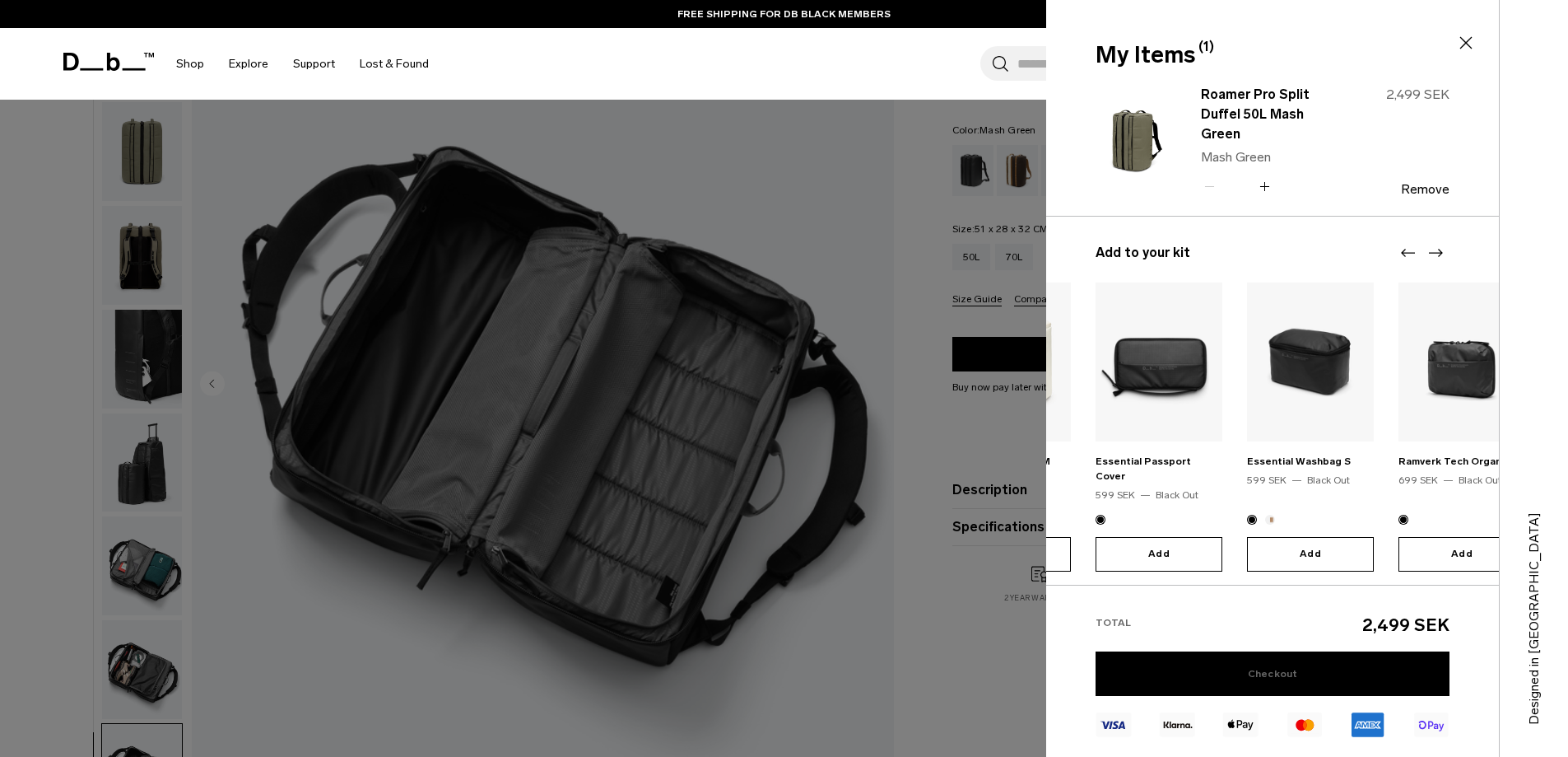
click at [1304, 668] on link "Checkout" at bounding box center [1273, 673] width 354 height 45
